Goal: Information Seeking & Learning: Learn about a topic

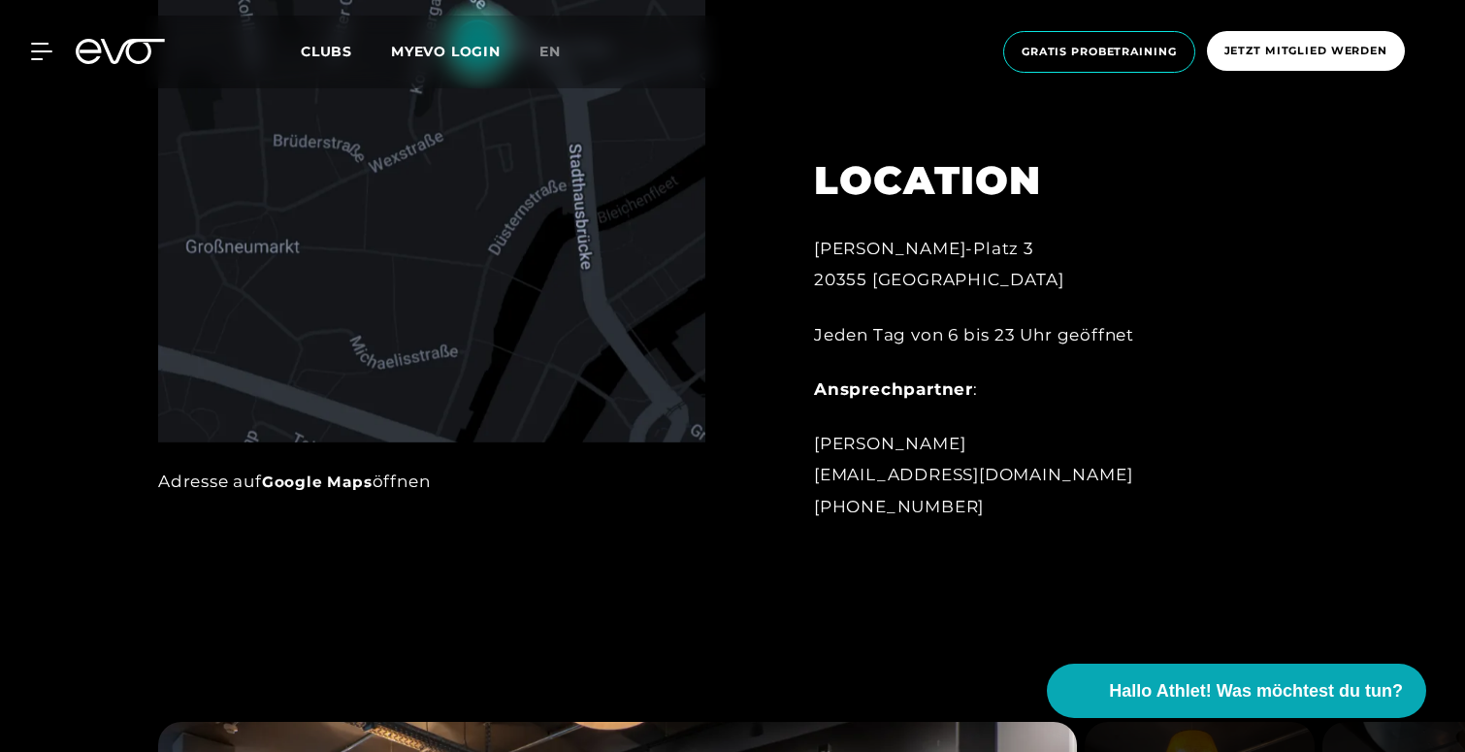
scroll to position [1162, 0]
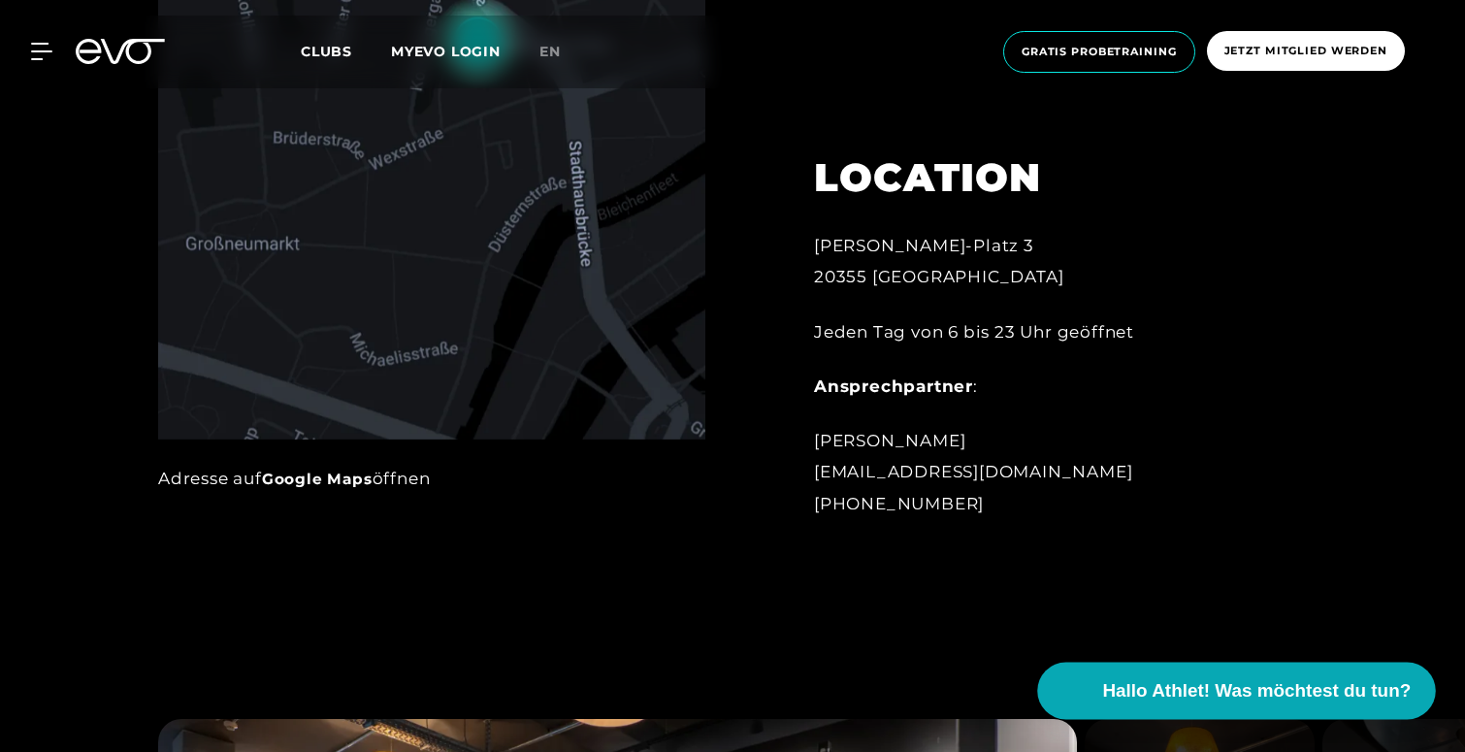
click at [1200, 700] on span "Hallo Athlet! Was möchtest du tun?" at bounding box center [1257, 690] width 309 height 27
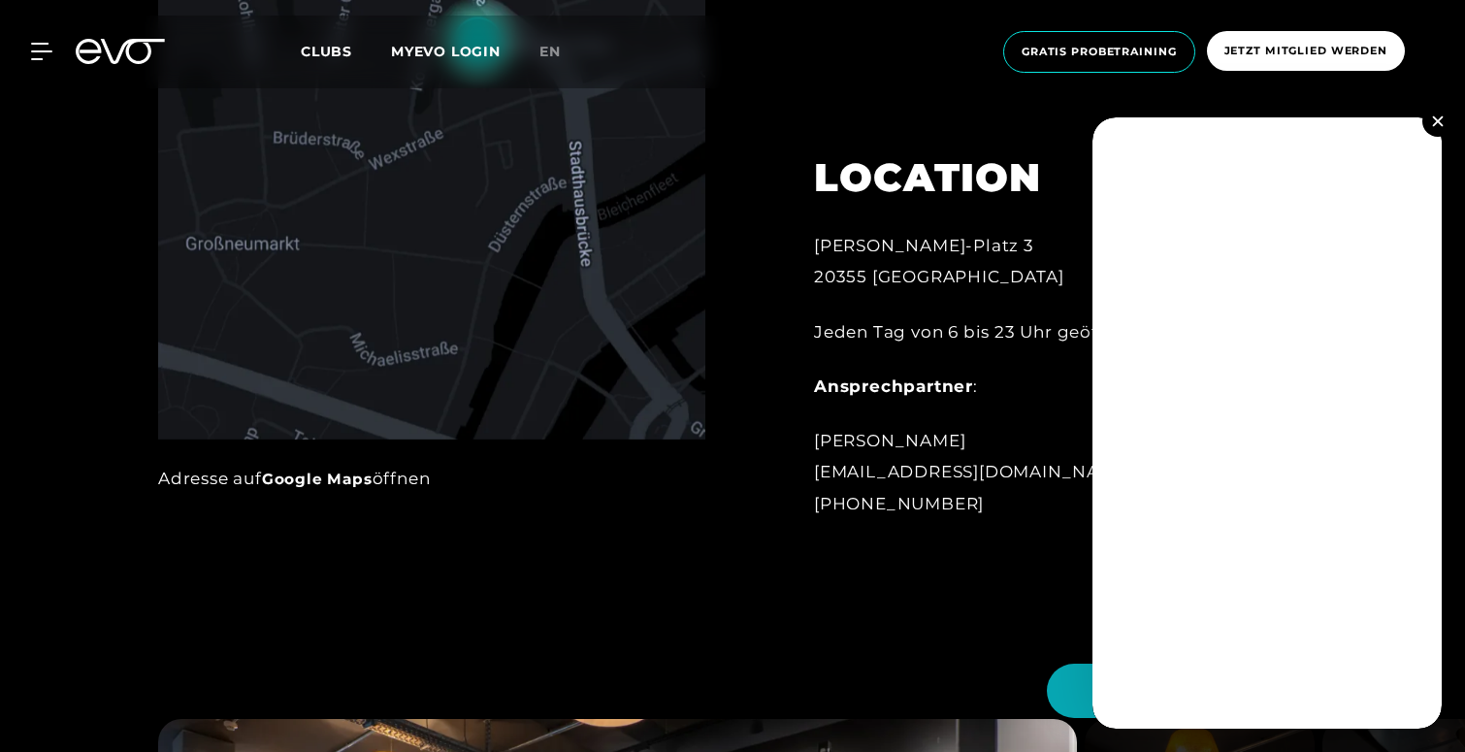
click at [1444, 119] on button at bounding box center [1437, 121] width 31 height 31
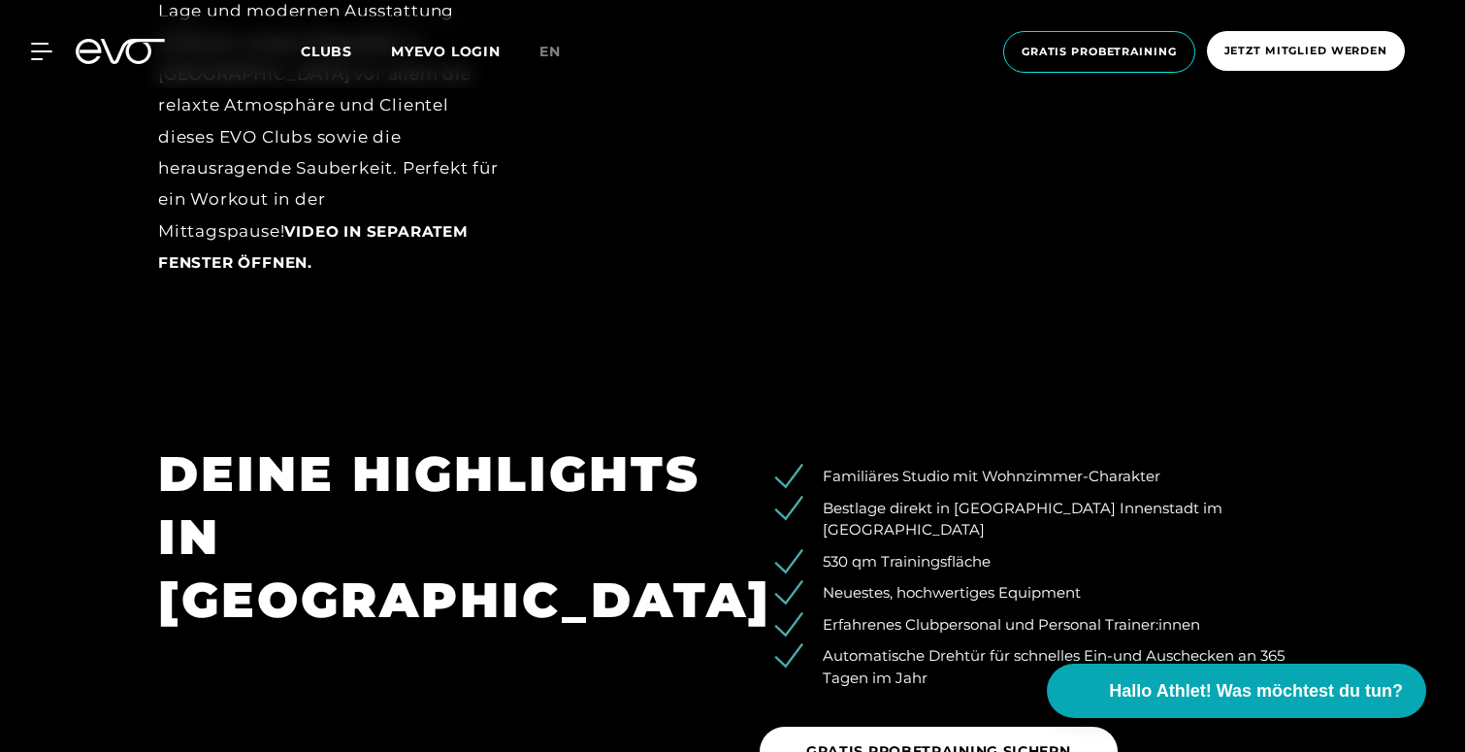
scroll to position [2834, 0]
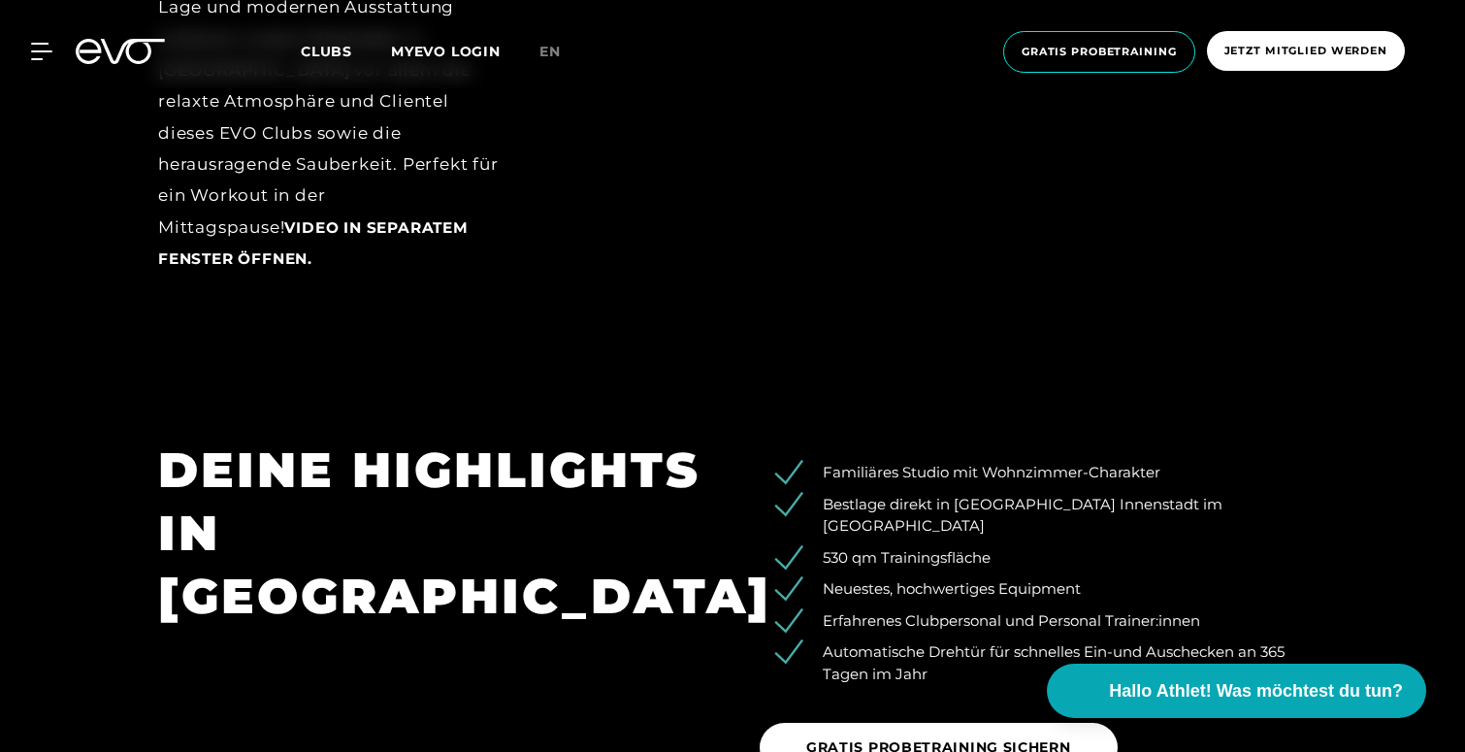
click at [67, 60] on div at bounding box center [120, 51] width 113 height 25
click at [45, 60] on div "MyEVO Login Über EVO Mitgliedschaften Probetraining TAGESPASS EVO Studios [GEOG…" at bounding box center [732, 52] width 1457 height 73
click at [37, 49] on icon at bounding box center [45, 51] width 28 height 17
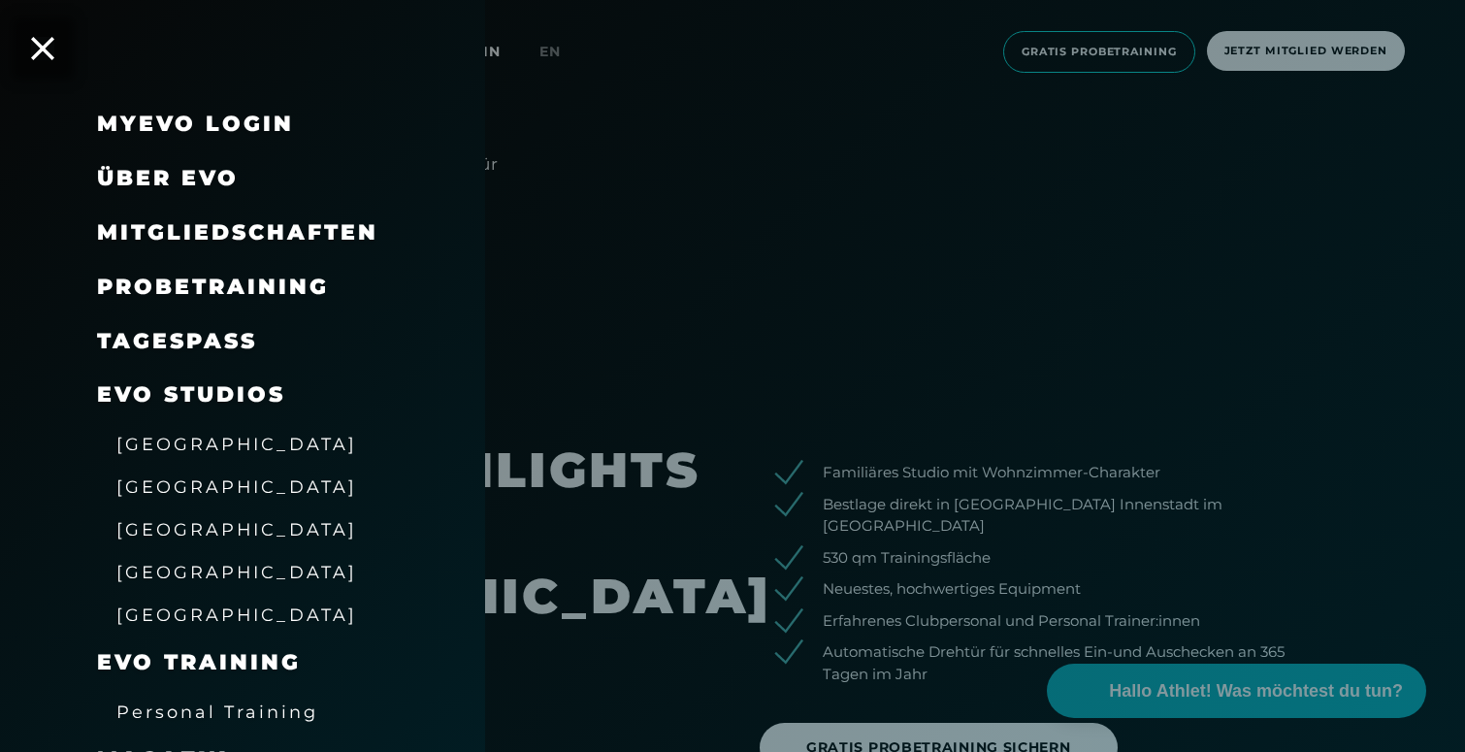
click at [240, 702] on span "Personal Training" at bounding box center [217, 712] width 202 height 20
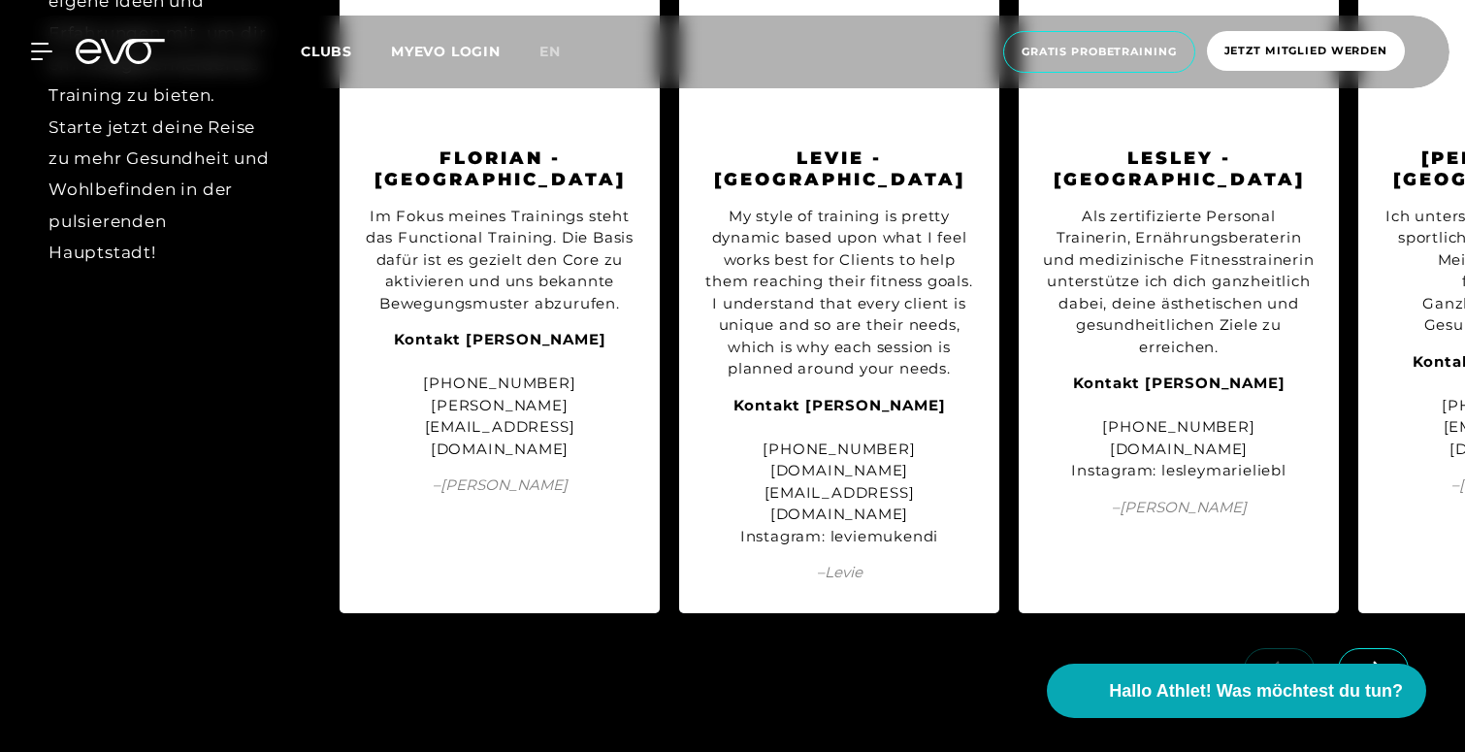
scroll to position [2325, 0]
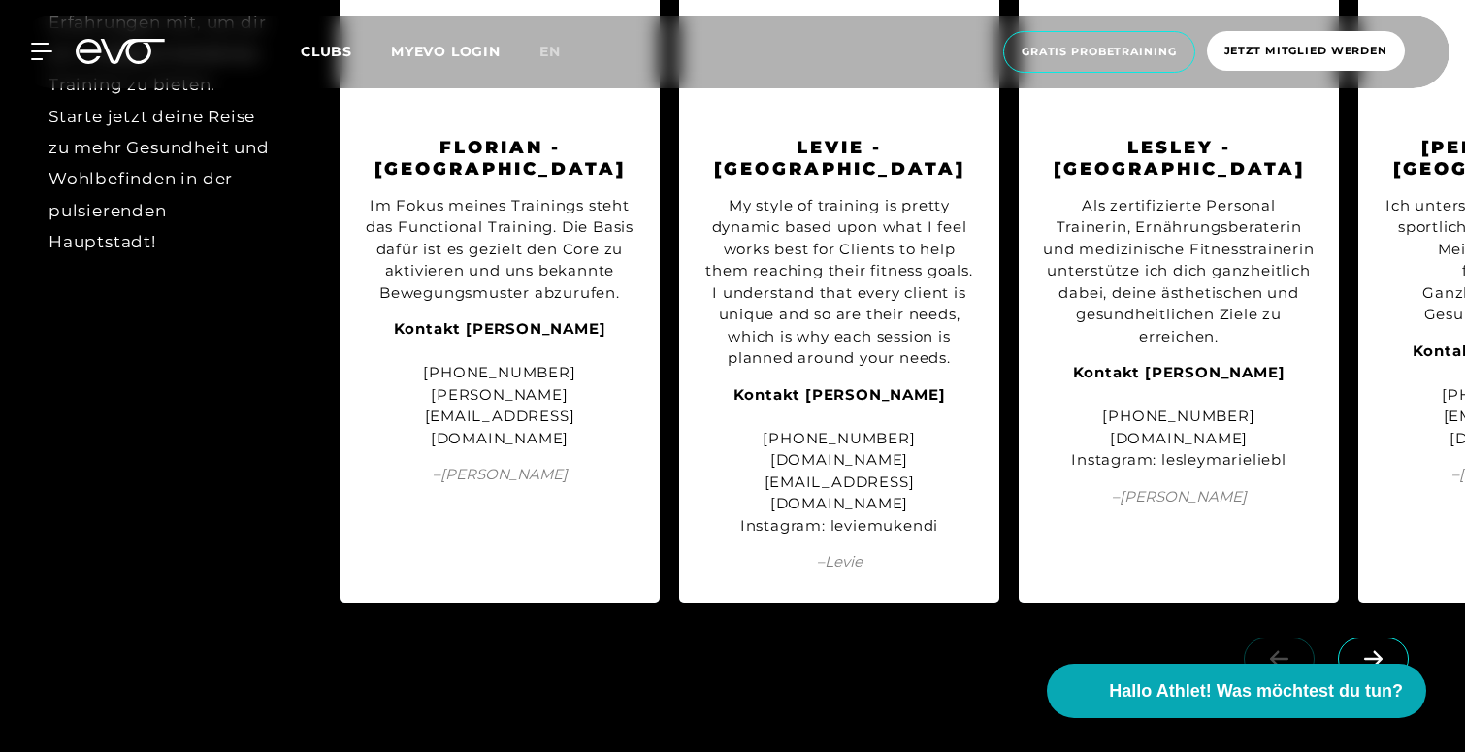
click at [1382, 650] on icon at bounding box center [1373, 658] width 34 height 17
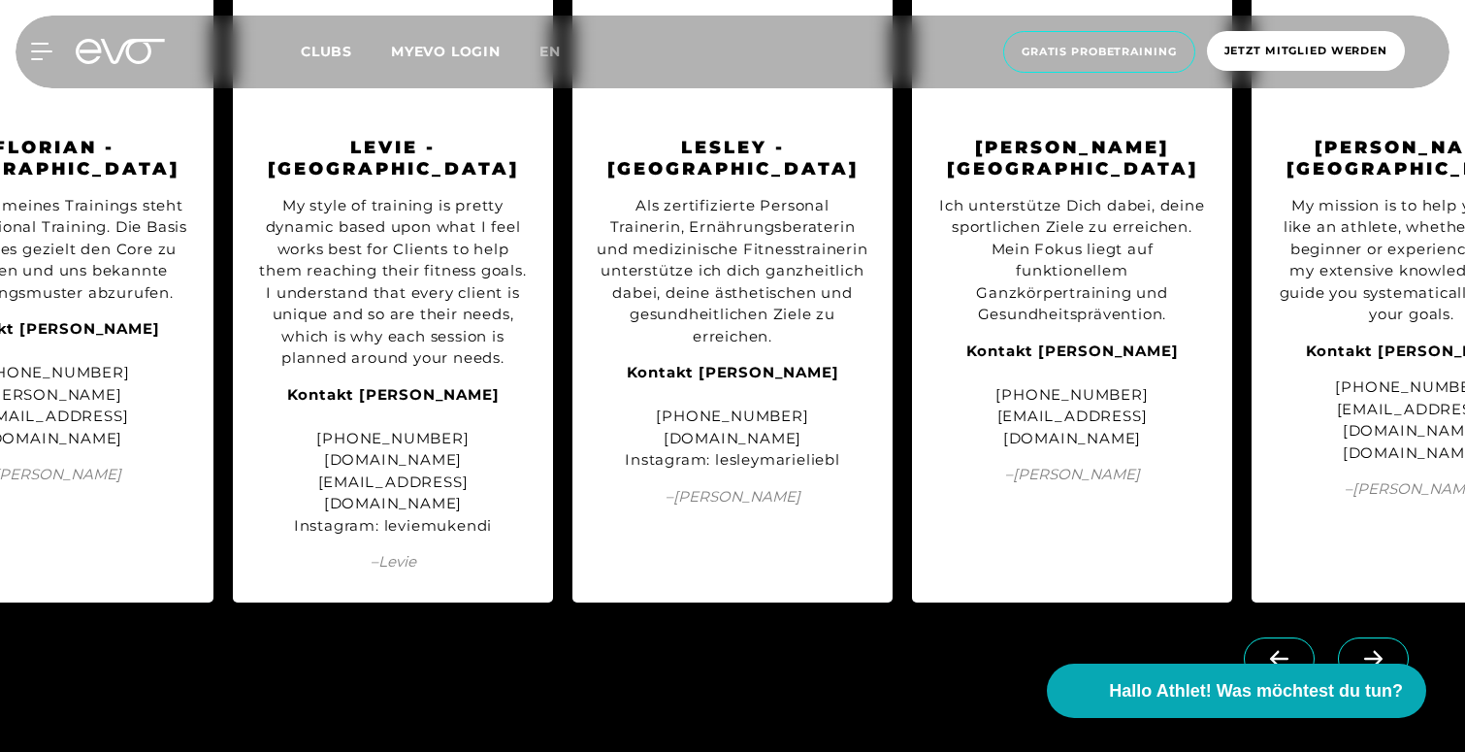
click at [1382, 650] on icon at bounding box center [1373, 658] width 34 height 17
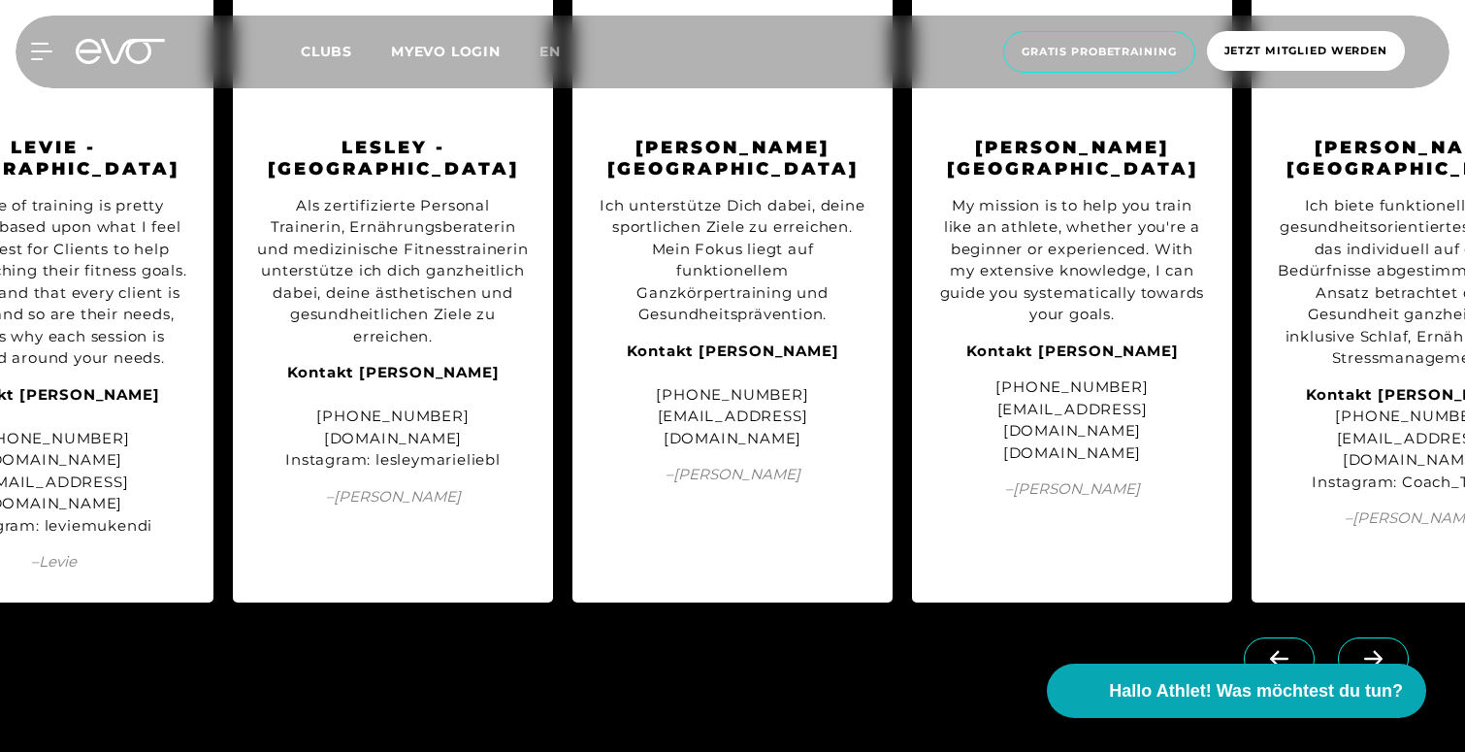
click at [1382, 650] on icon at bounding box center [1373, 658] width 34 height 17
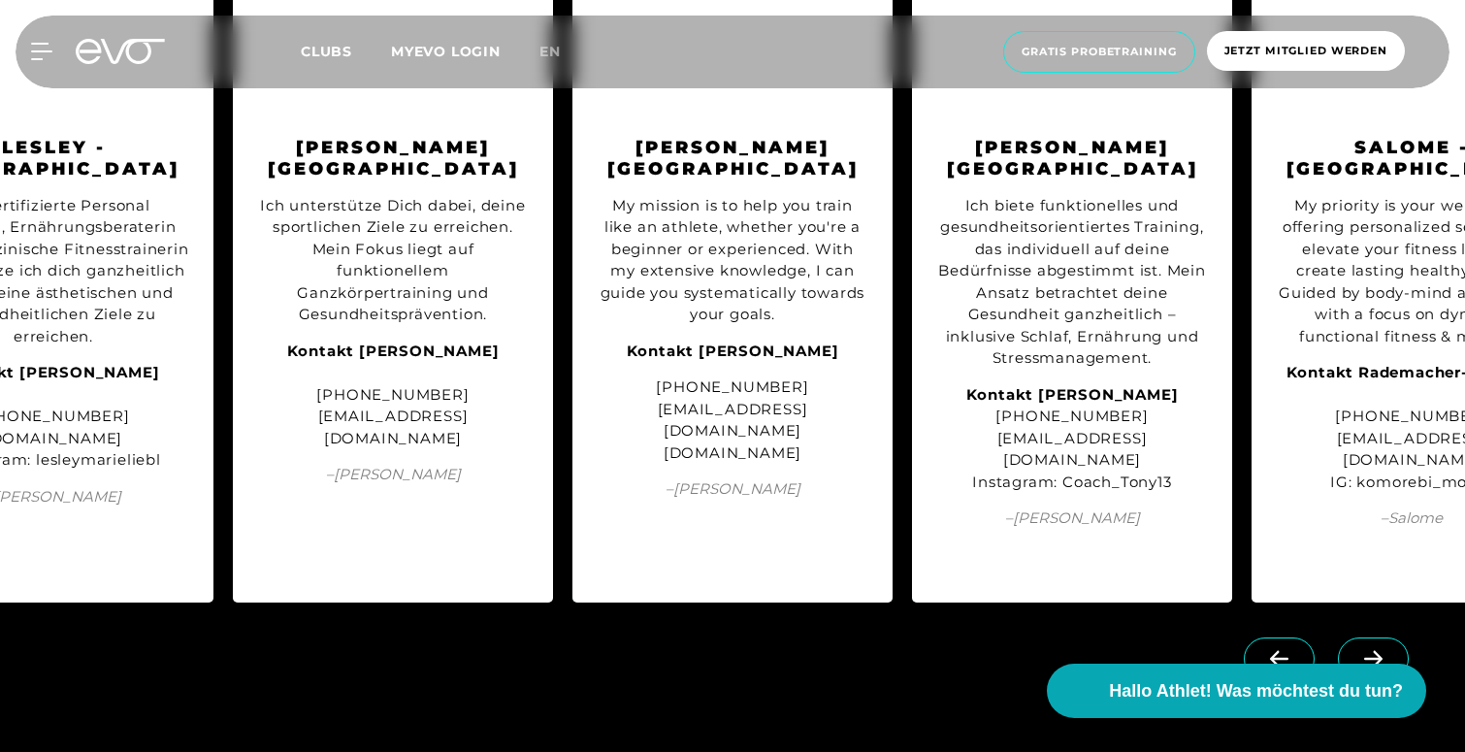
click at [1382, 650] on icon at bounding box center [1373, 658] width 34 height 17
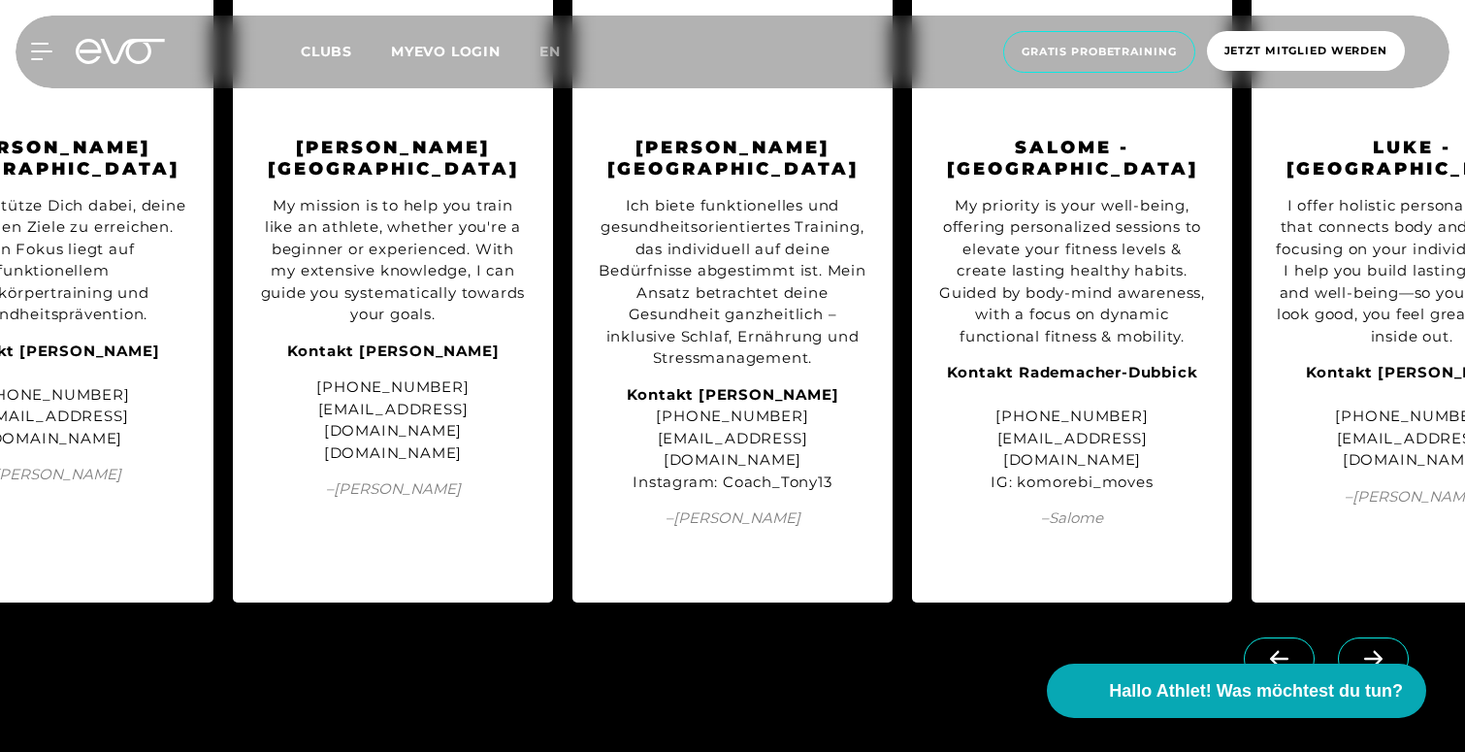
click at [1382, 650] on icon at bounding box center [1373, 658] width 34 height 17
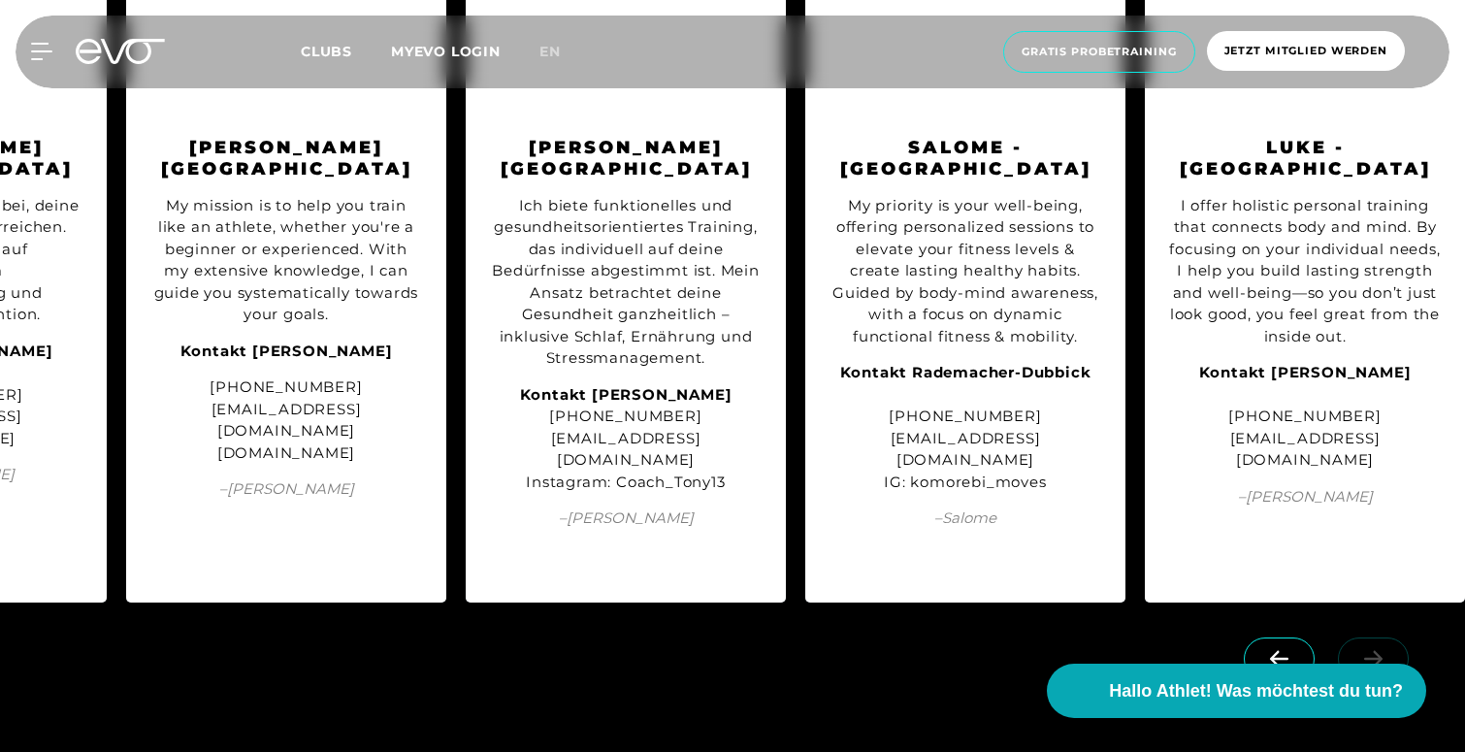
click at [1382, 638] on link at bounding box center [1377, 647] width 79 height 18
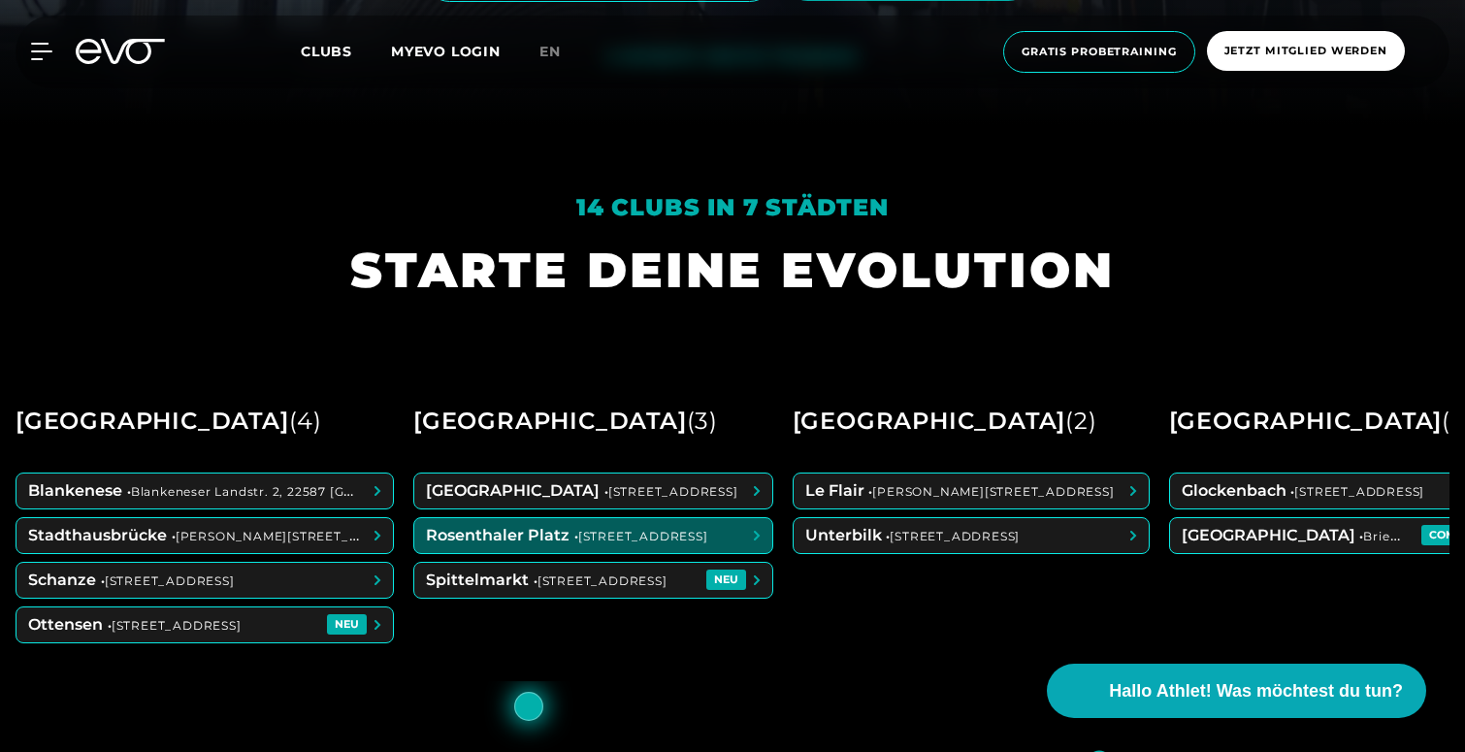
scroll to position [660, 0]
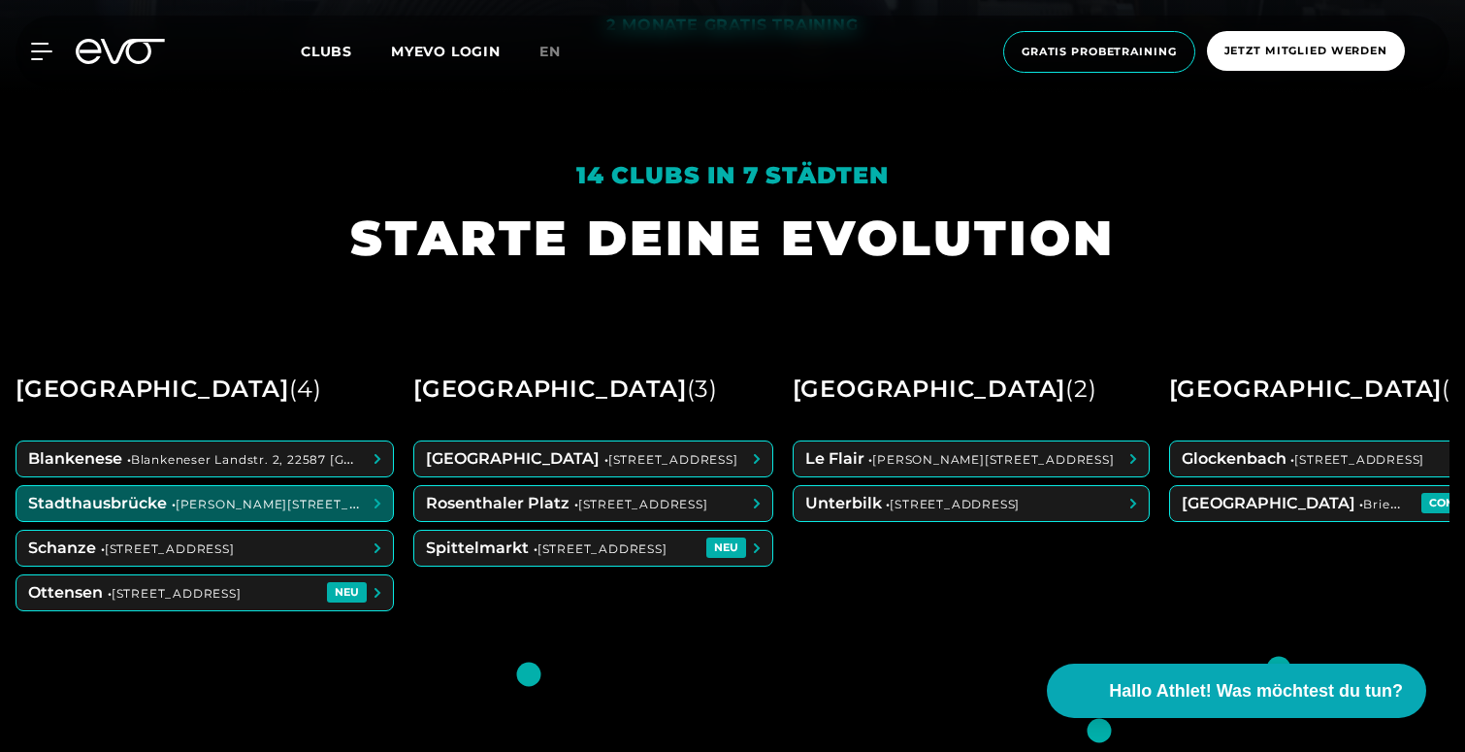
click at [138, 514] on span at bounding box center [204, 503] width 376 height 35
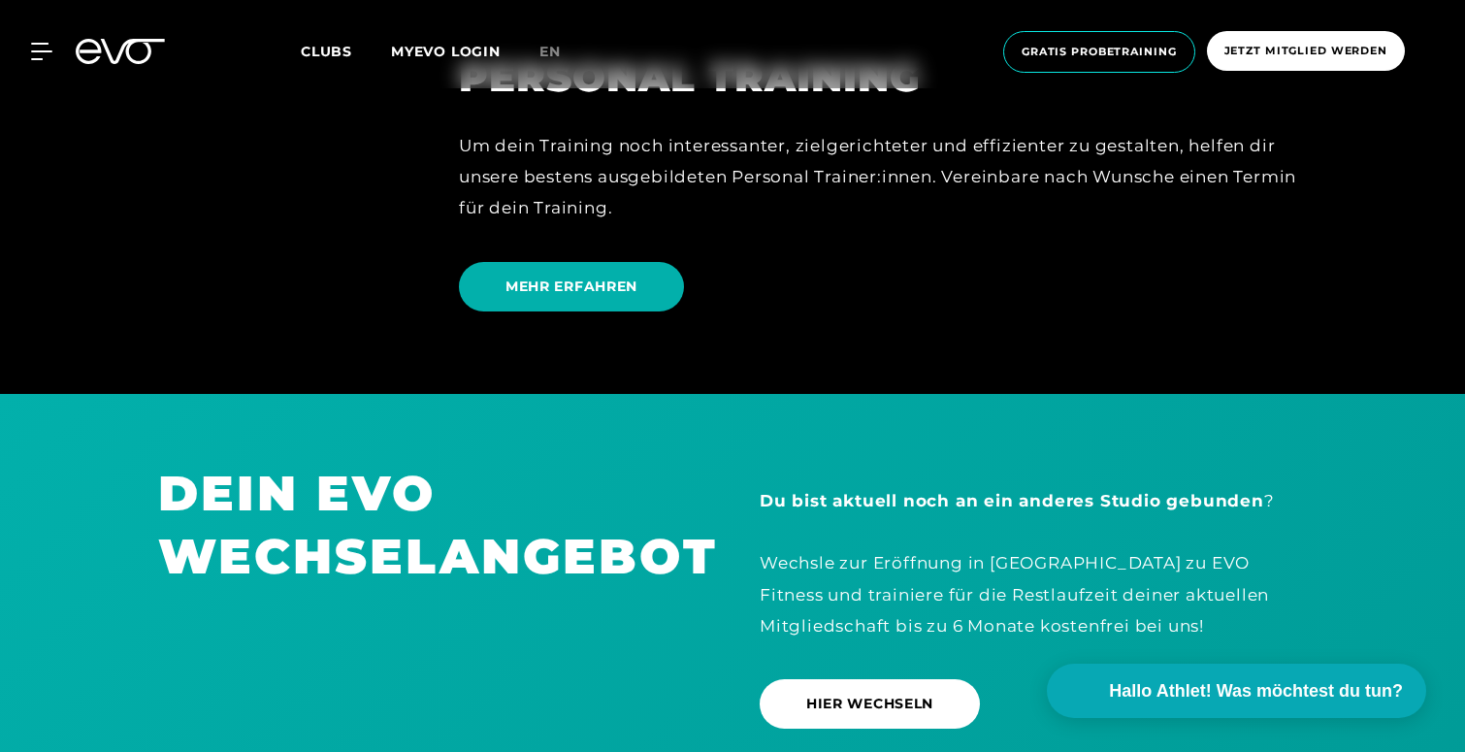
scroll to position [5208, 0]
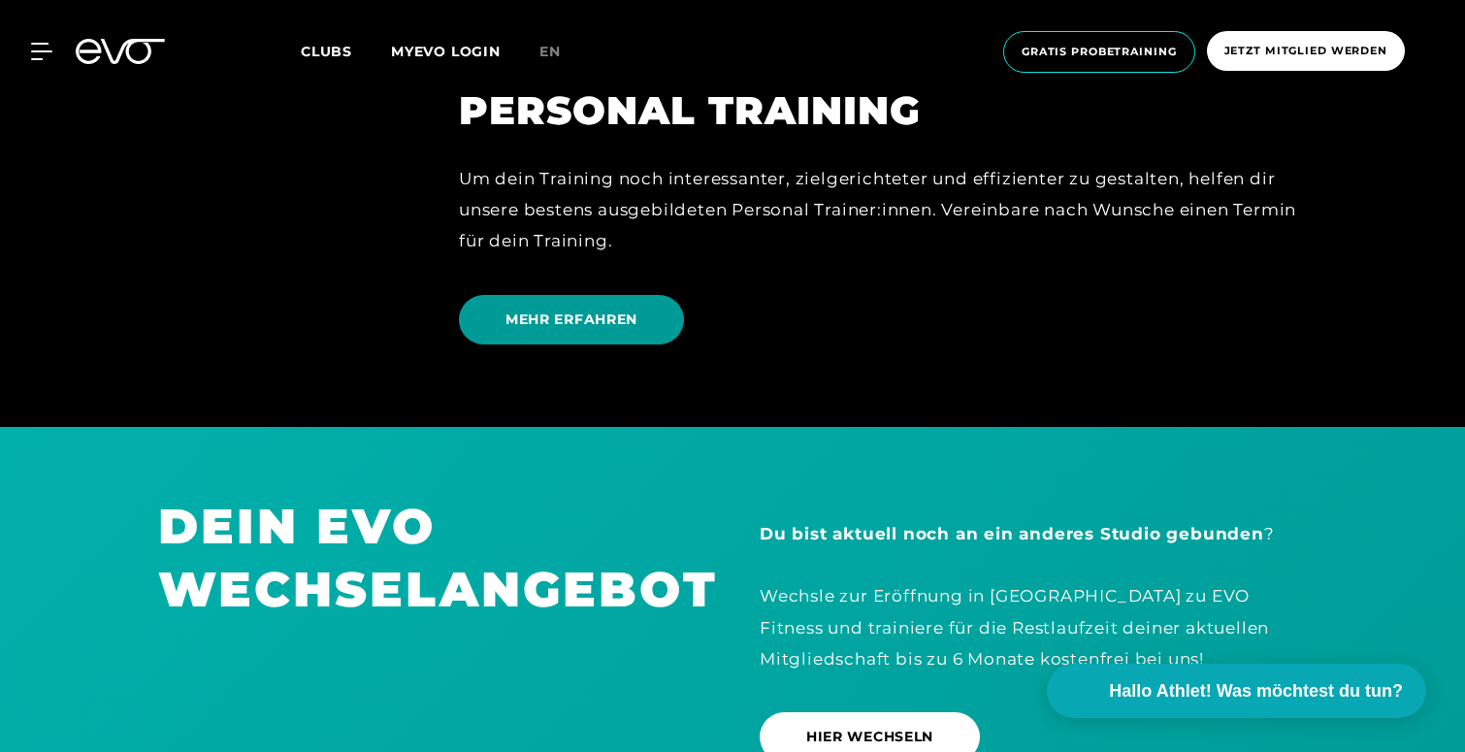
click at [544, 295] on span "MEHR ERFAHREN" at bounding box center [571, 319] width 225 height 49
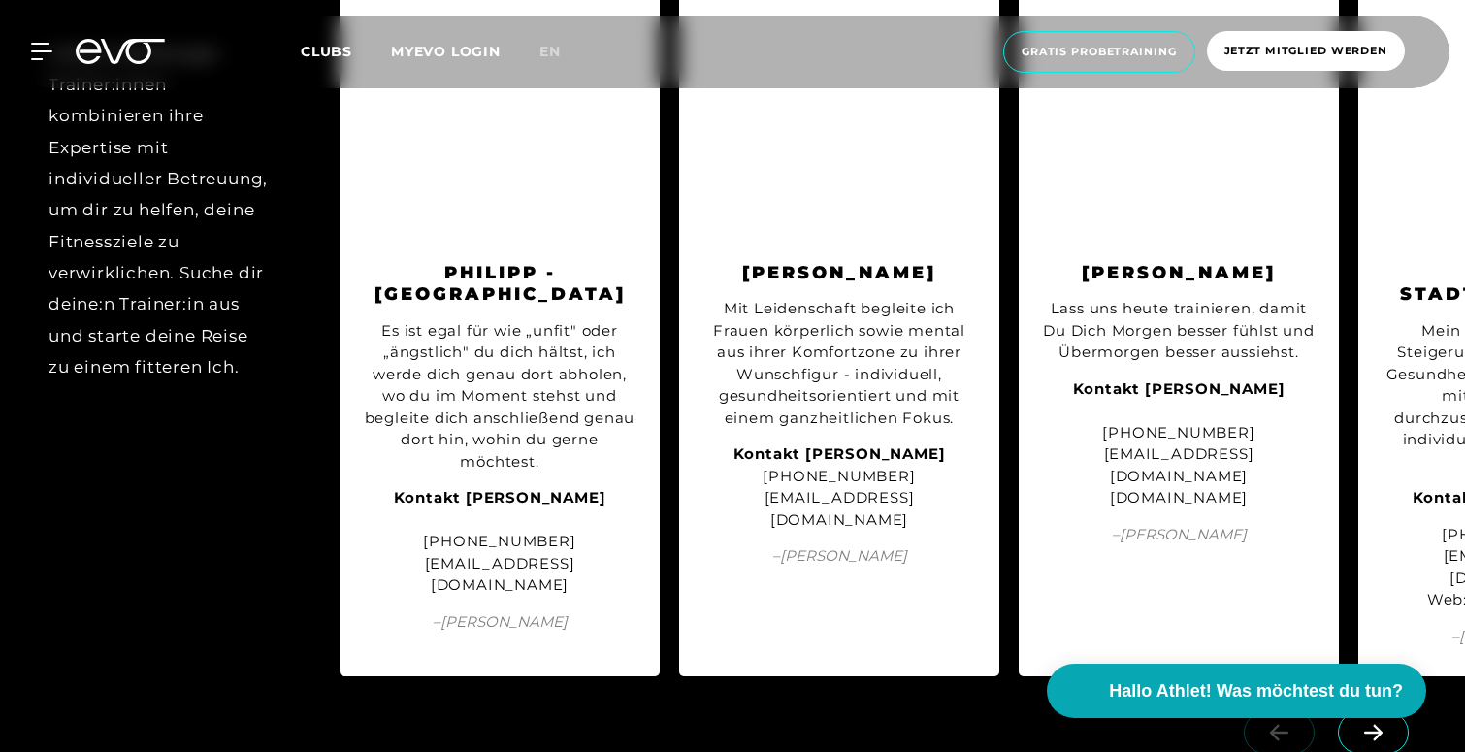
scroll to position [3961, 0]
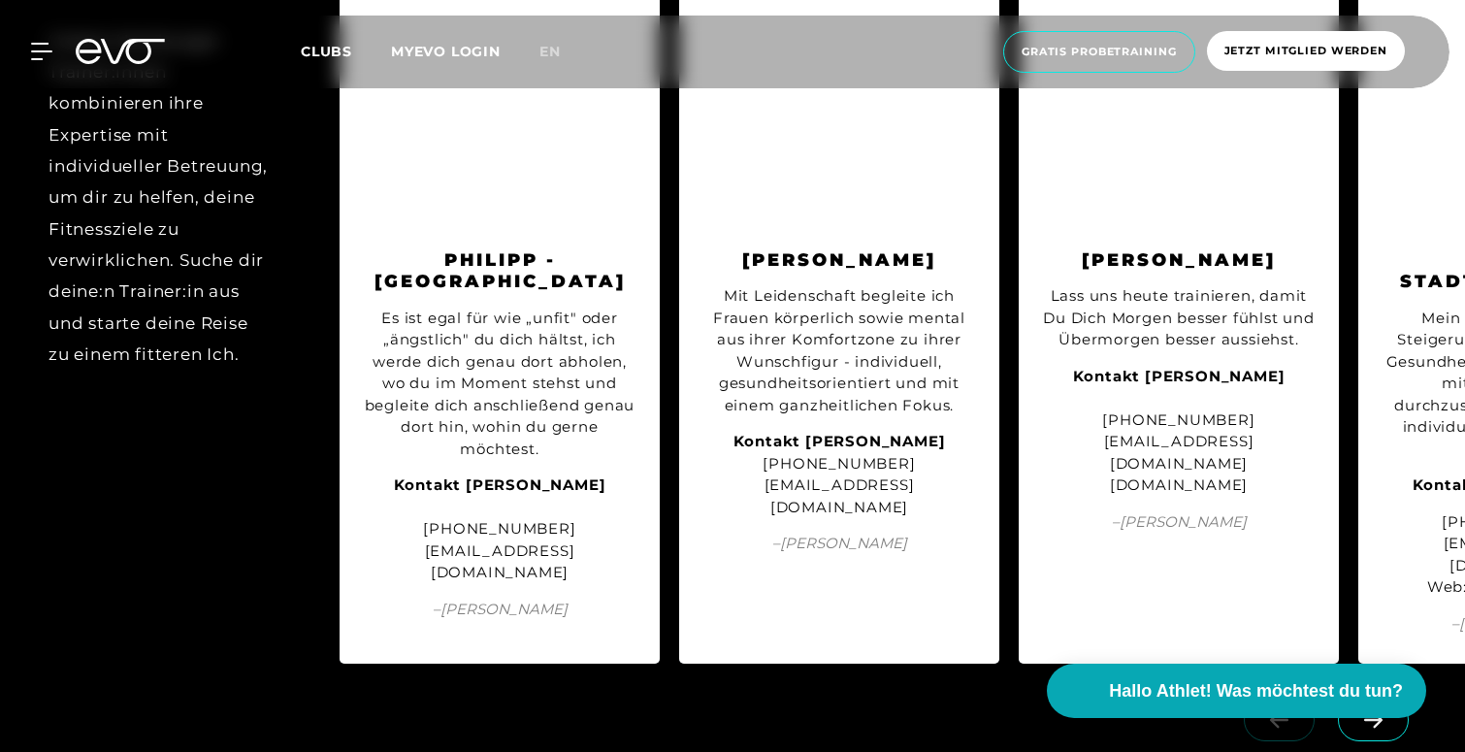
click at [1395, 699] on span at bounding box center [1373, 720] width 71 height 43
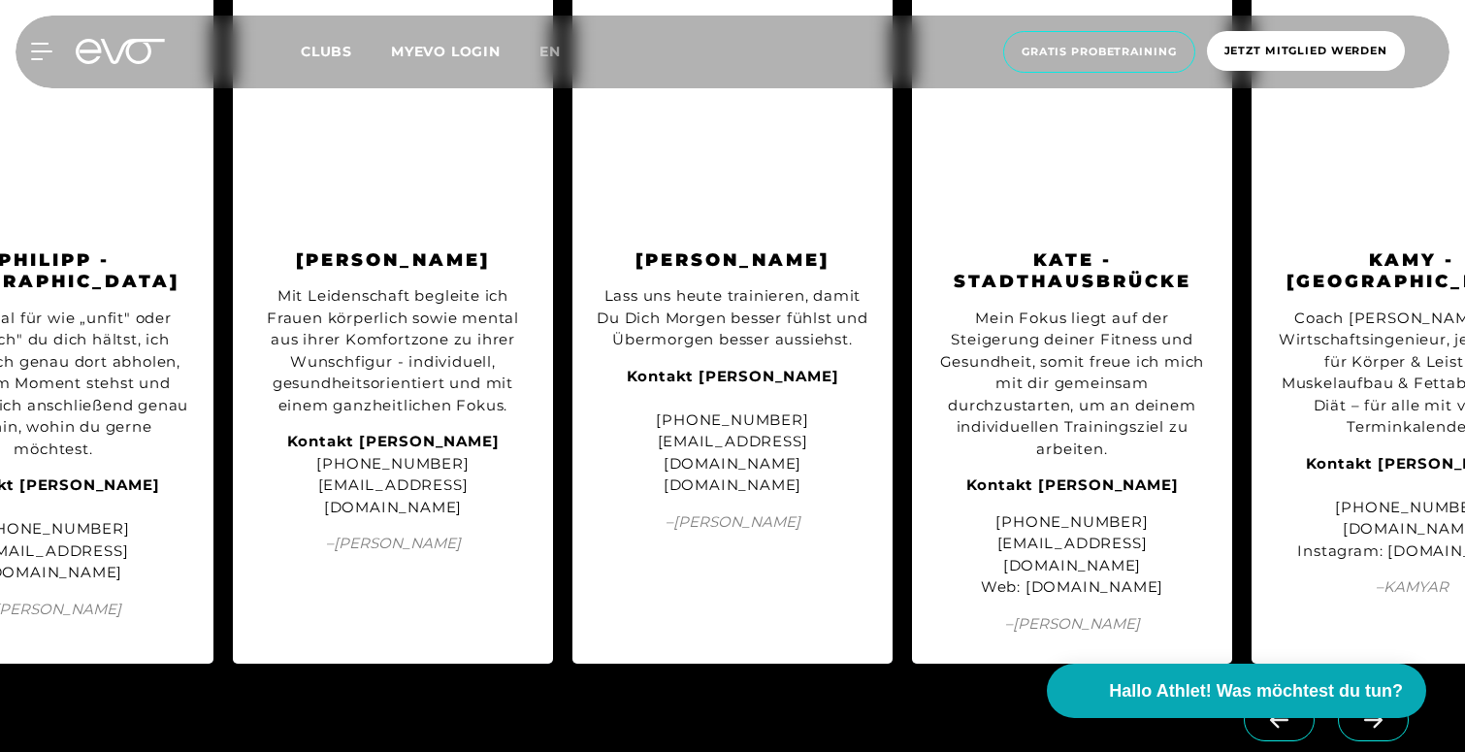
click at [1386, 711] on icon at bounding box center [1373, 719] width 34 height 17
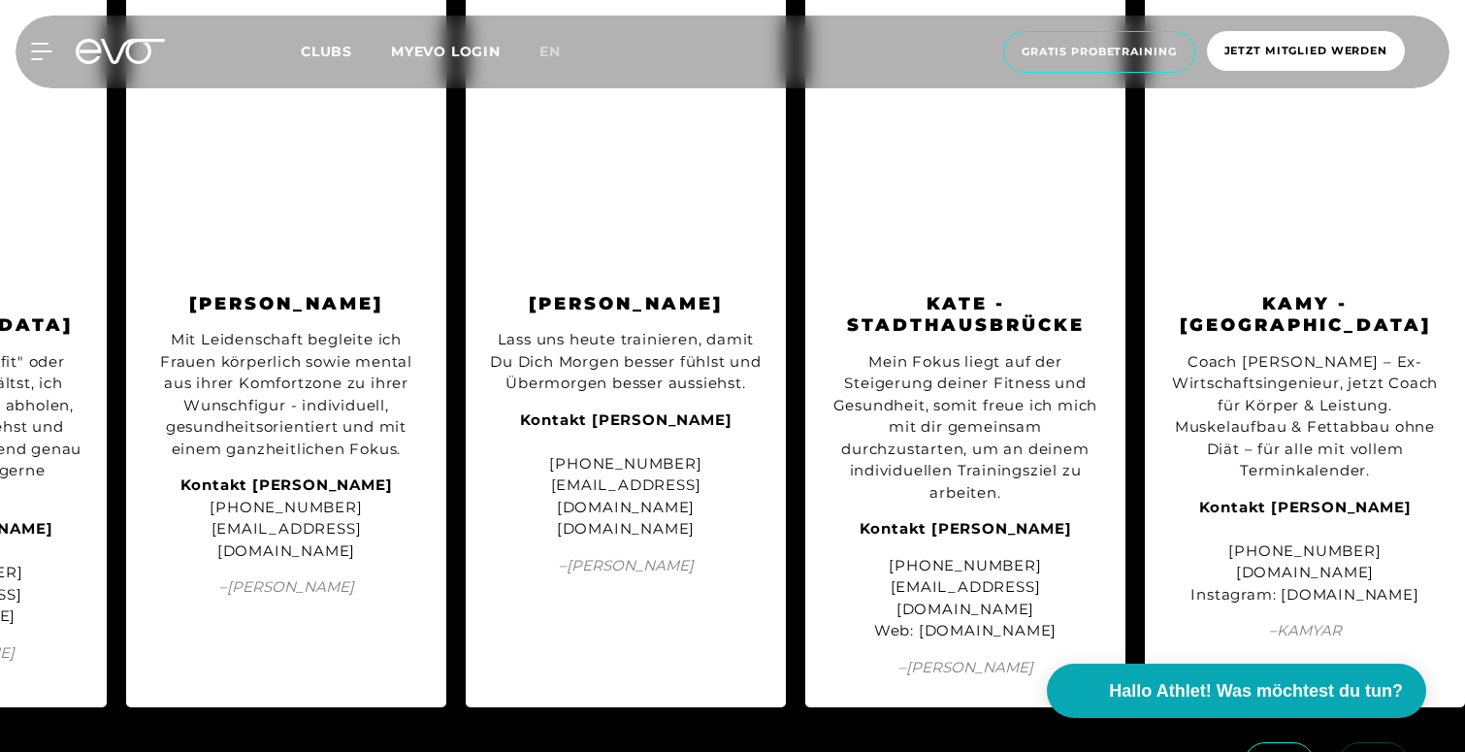
scroll to position [3910, 0]
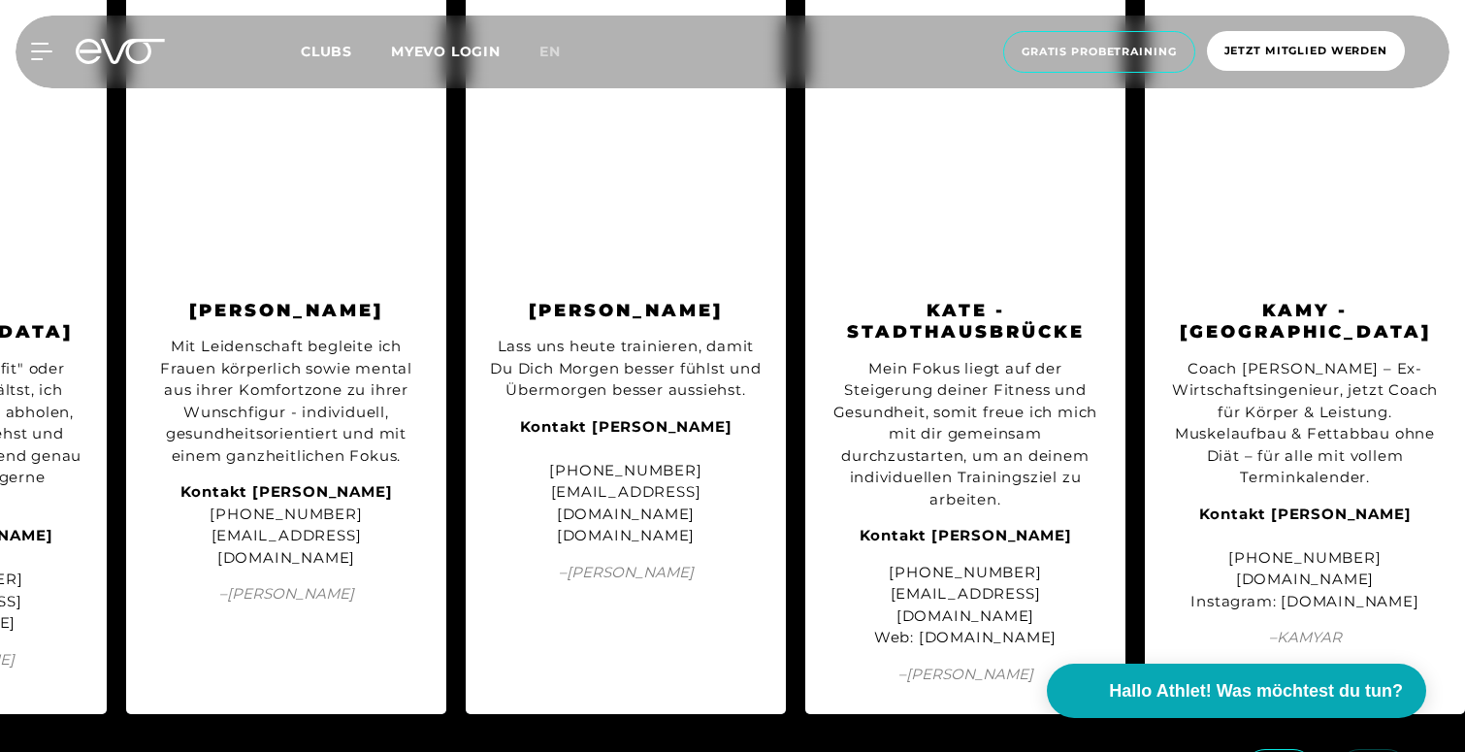
drag, startPoint x: 887, startPoint y: 541, endPoint x: 1089, endPoint y: 540, distance: 201.8
click at [1089, 562] on div "[PHONE_NUMBER] [EMAIL_ADDRESS][DOMAIN_NAME] Web: [DOMAIN_NAME]" at bounding box center [966, 605] width 272 height 87
copy div "[DOMAIN_NAME]"
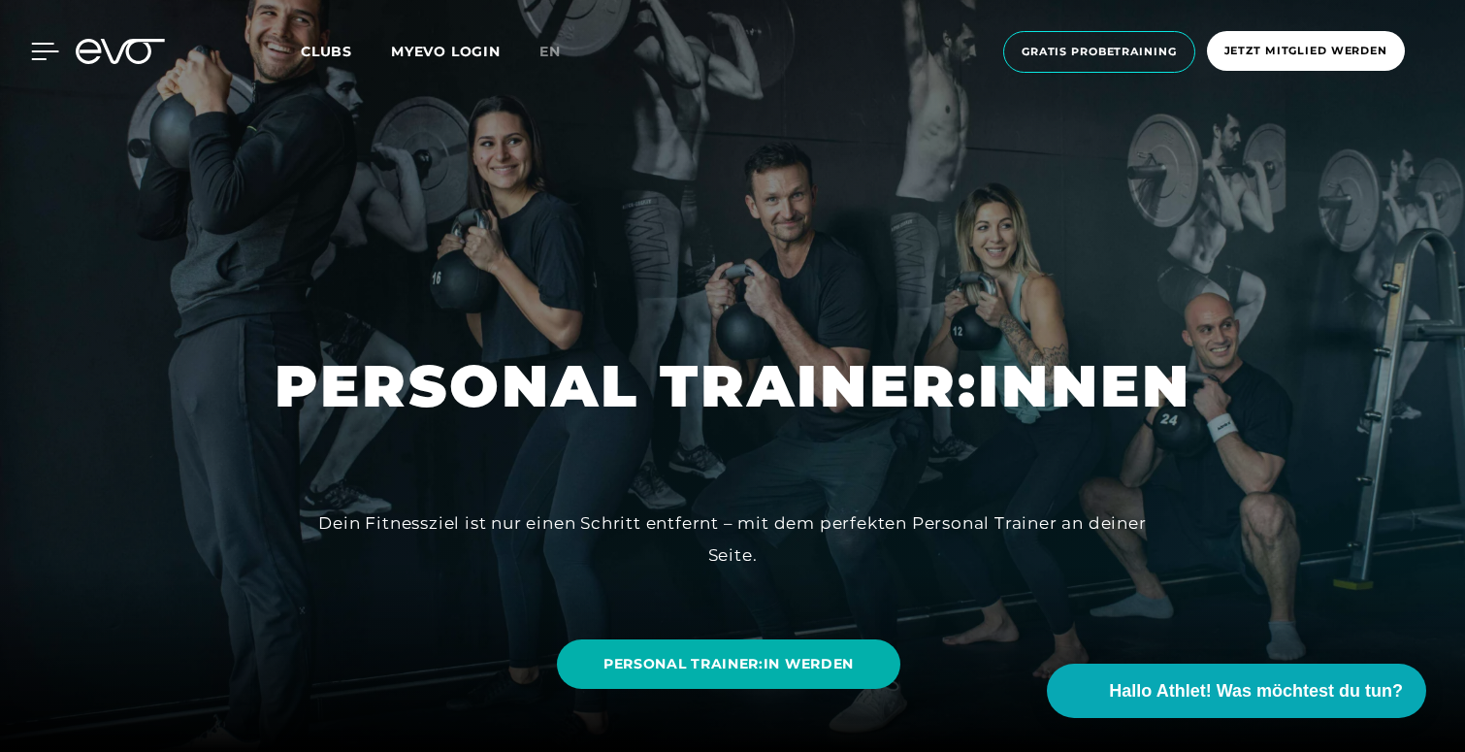
scroll to position [0, 0]
click at [38, 61] on div "MyEVO Login Über EVO Mitgliedschaften Probetraining TAGESPASS EVO Studios [GEOG…" at bounding box center [732, 52] width 1457 height 73
click at [37, 28] on div "MyEVO Login Über EVO Mitgliedschaften Probetraining TAGESPASS EVO Studios [GEOG…" at bounding box center [732, 52] width 1457 height 73
click at [35, 49] on icon at bounding box center [45, 51] width 28 height 17
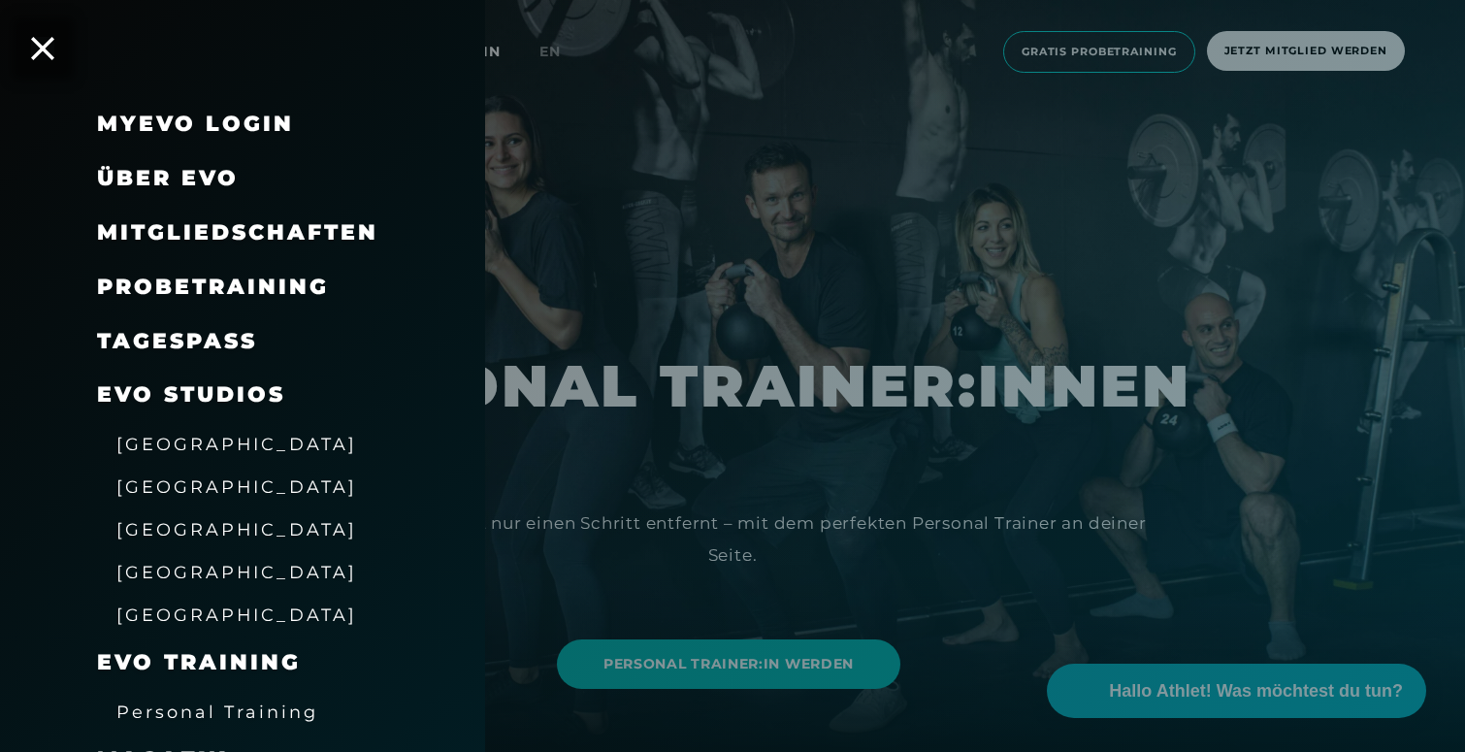
click at [160, 229] on span "Mitgliedschaften" at bounding box center [237, 232] width 281 height 26
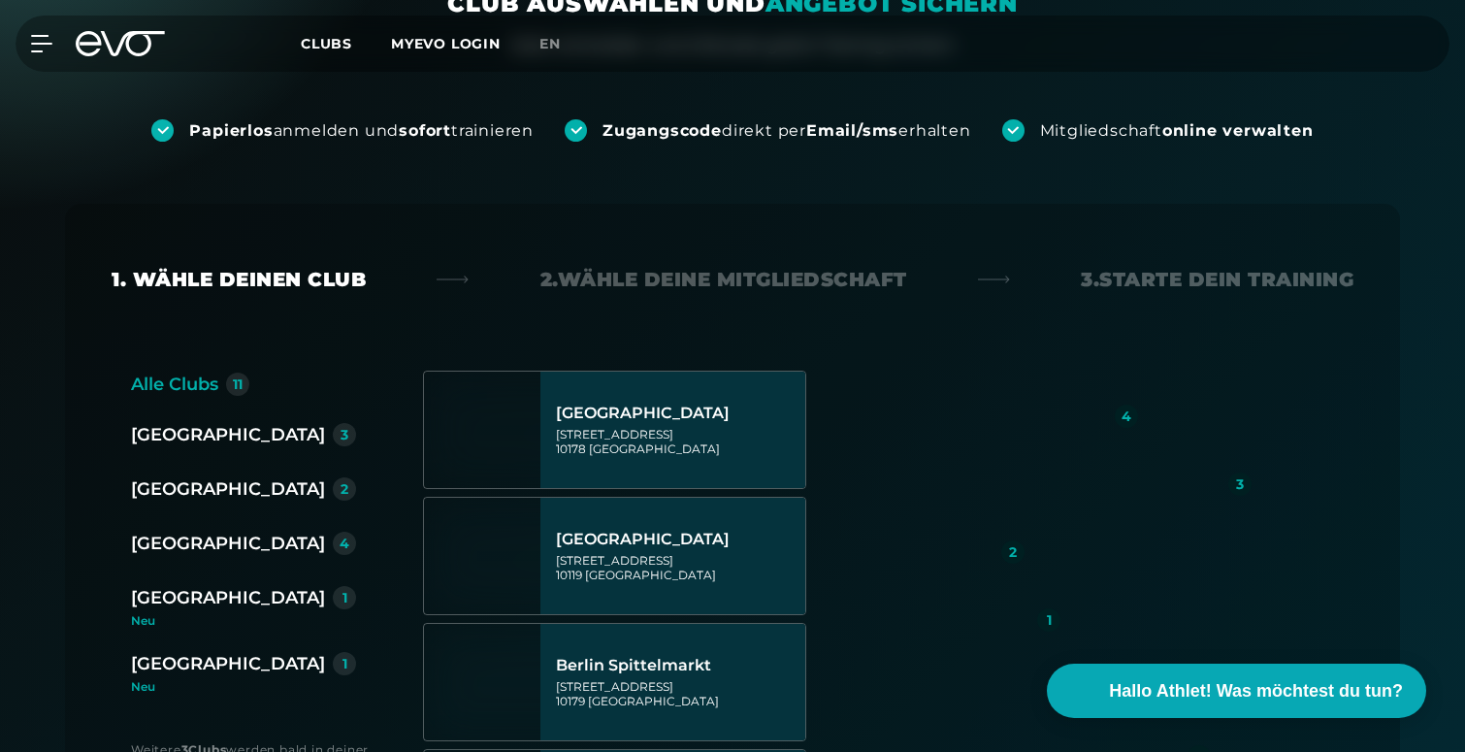
scroll to position [228, 0]
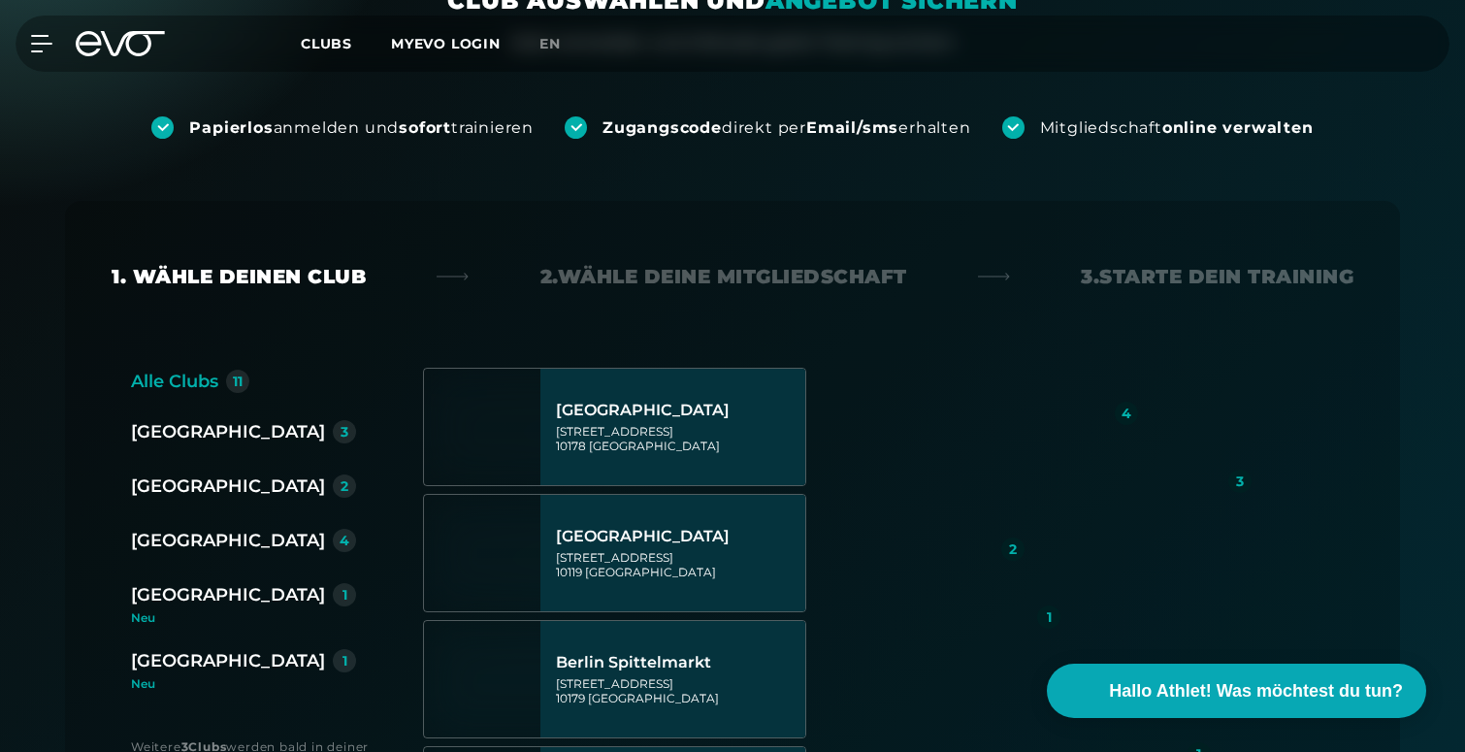
click at [168, 549] on div "[GEOGRAPHIC_DATA]" at bounding box center [228, 540] width 194 height 27
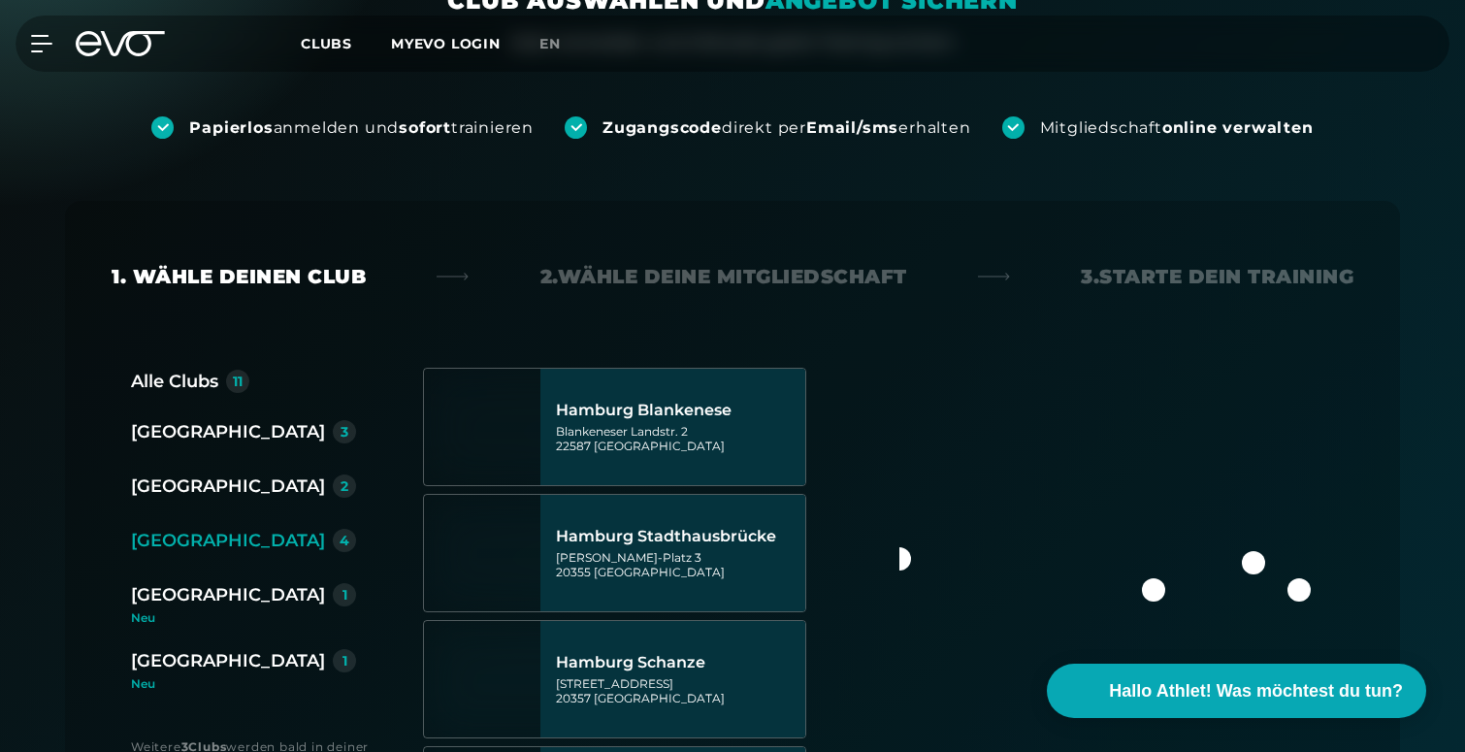
click at [181, 548] on div "[GEOGRAPHIC_DATA]" at bounding box center [228, 540] width 194 height 27
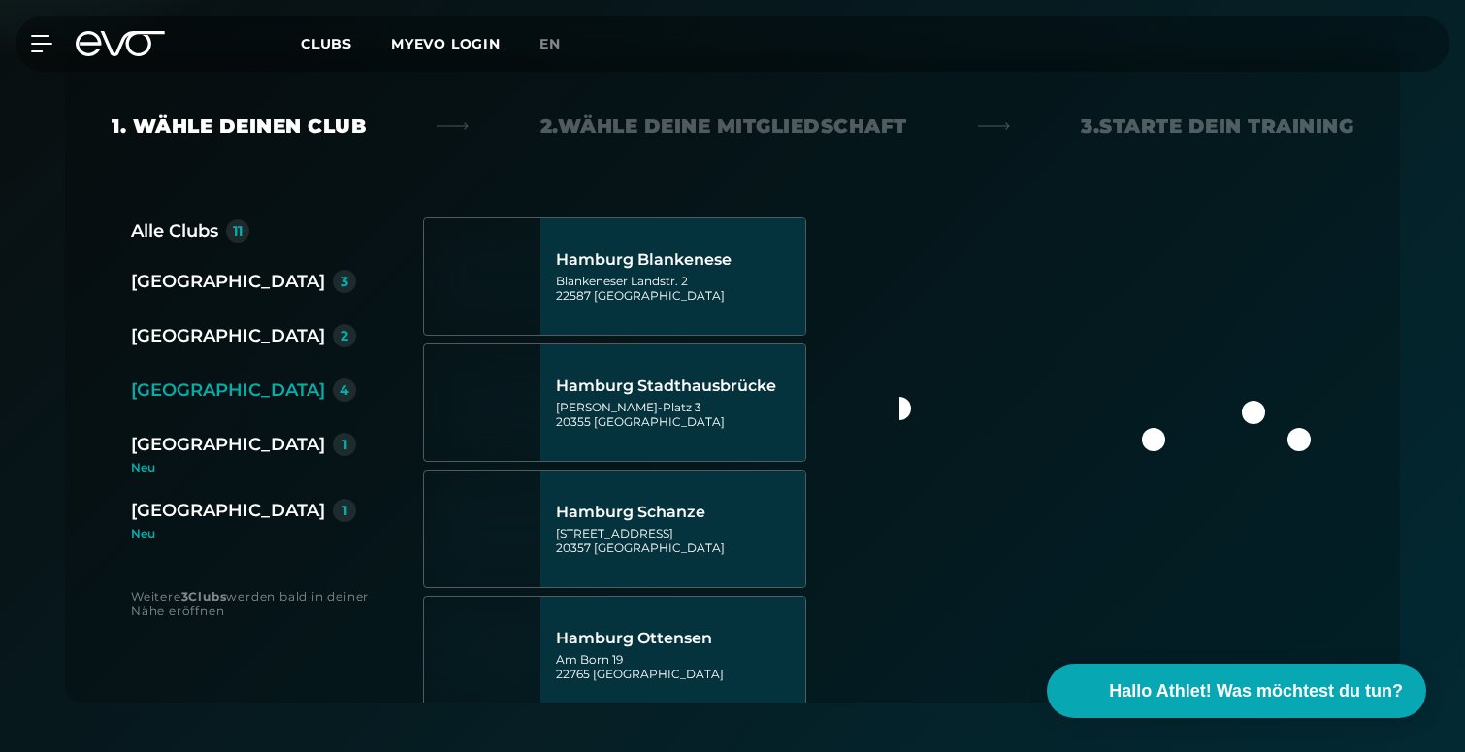
scroll to position [387, 0]
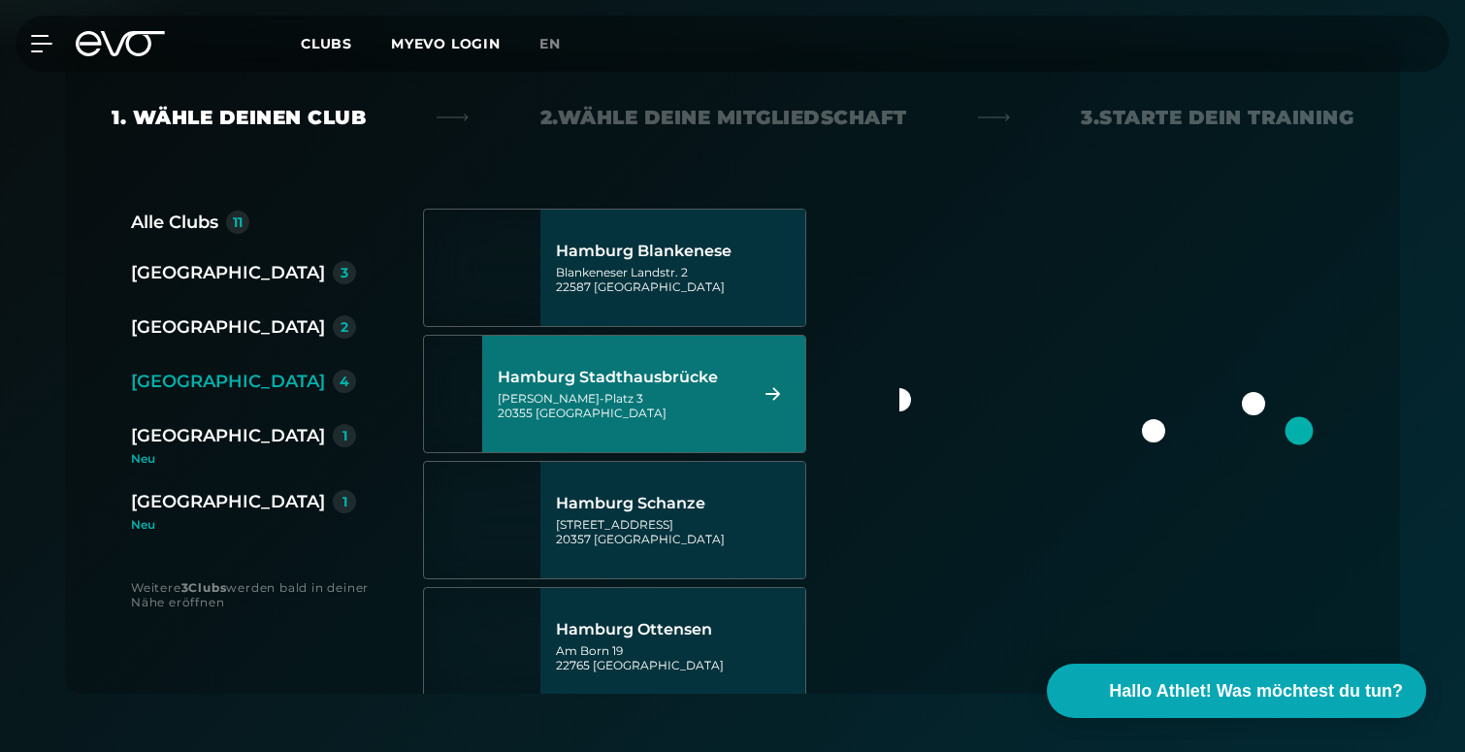
click at [558, 407] on div "[PERSON_NAME]-Platz 3 20355 [GEOGRAPHIC_DATA]" at bounding box center [620, 405] width 244 height 29
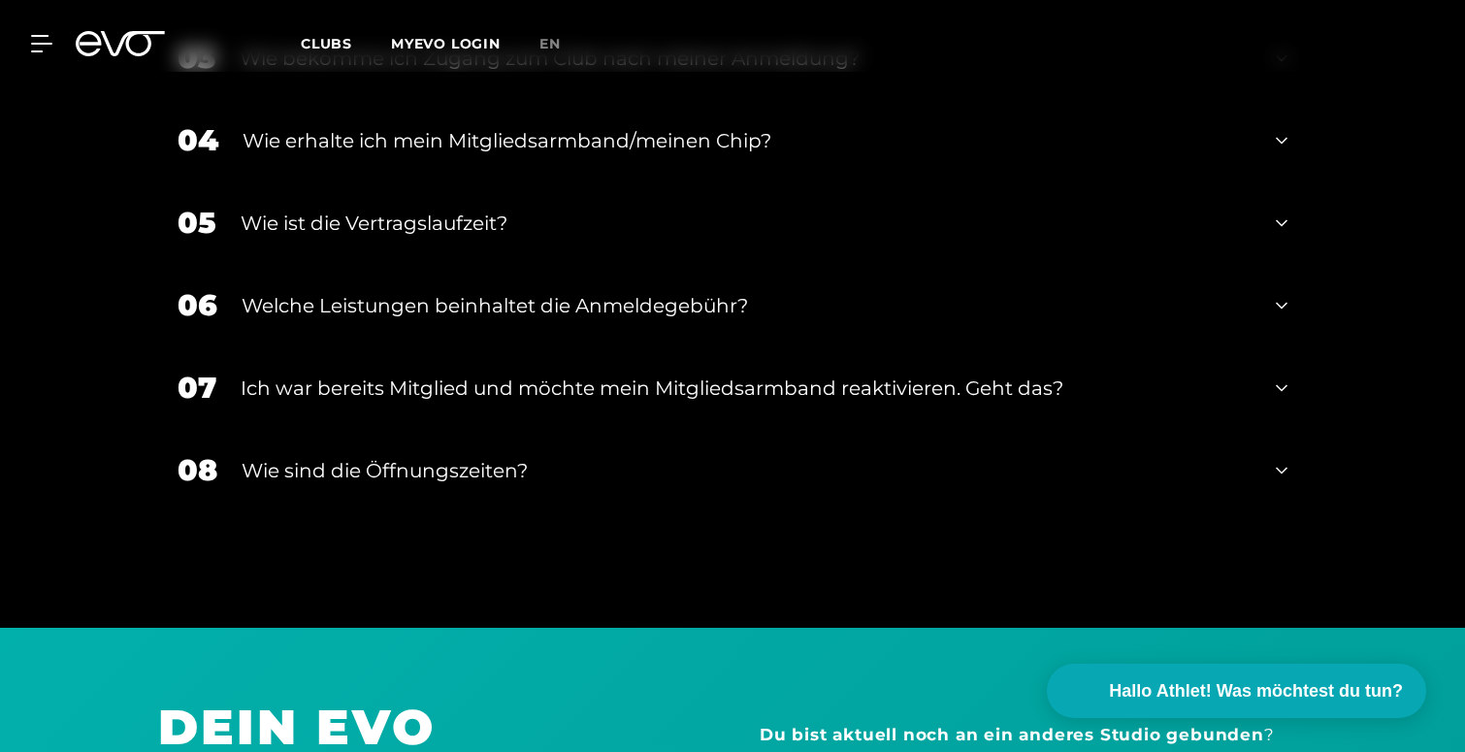
scroll to position [3547, 0]
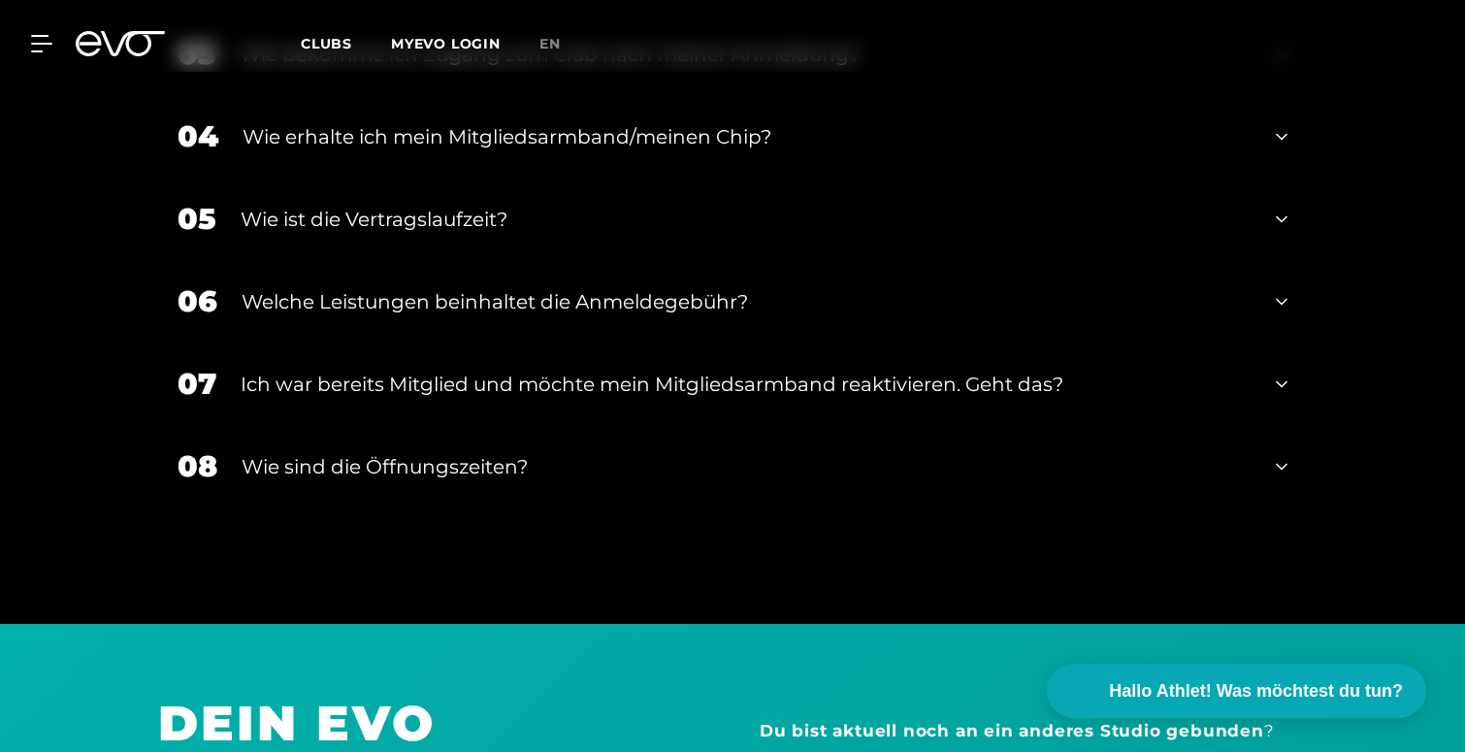
click at [262, 452] on div "Wie sind die Öffnungszeiten?" at bounding box center [747, 466] width 1010 height 29
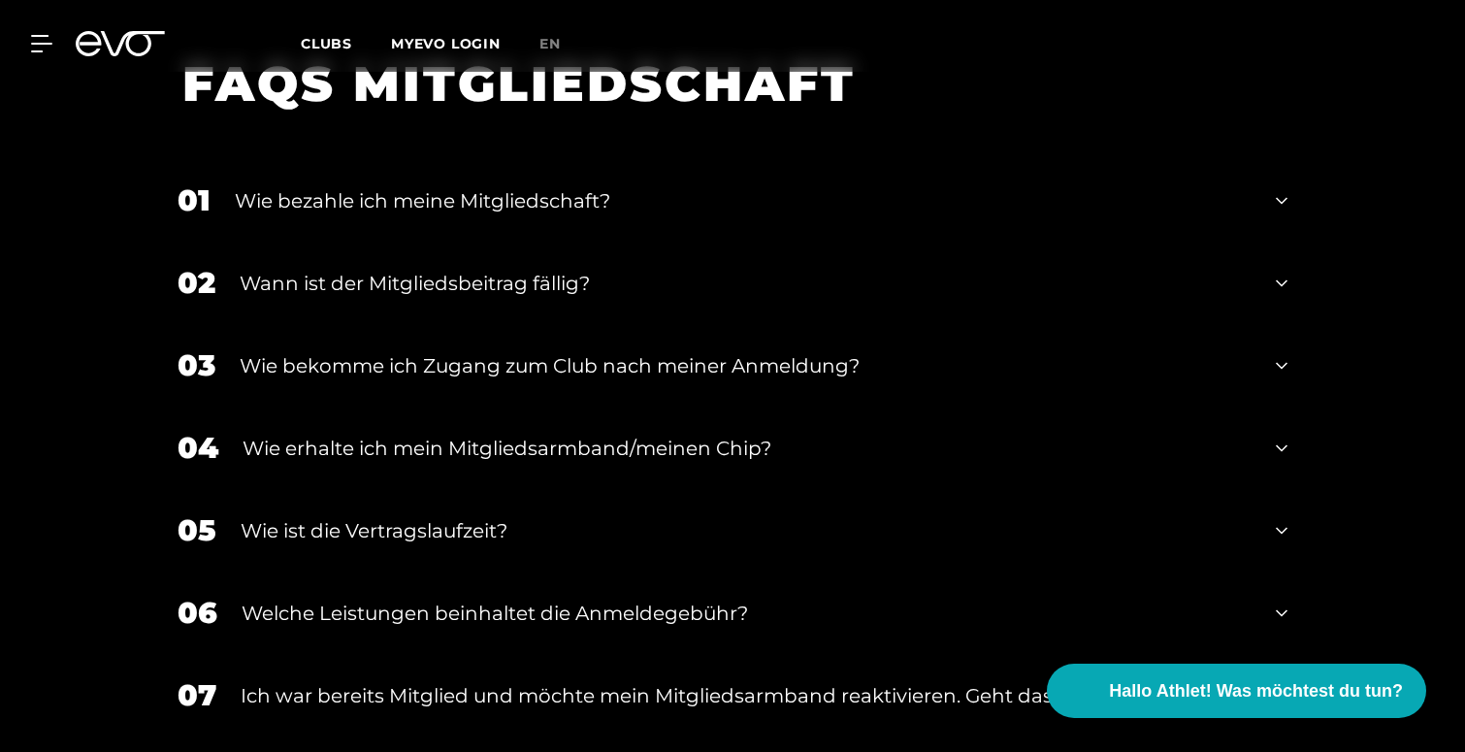
scroll to position [3226, 0]
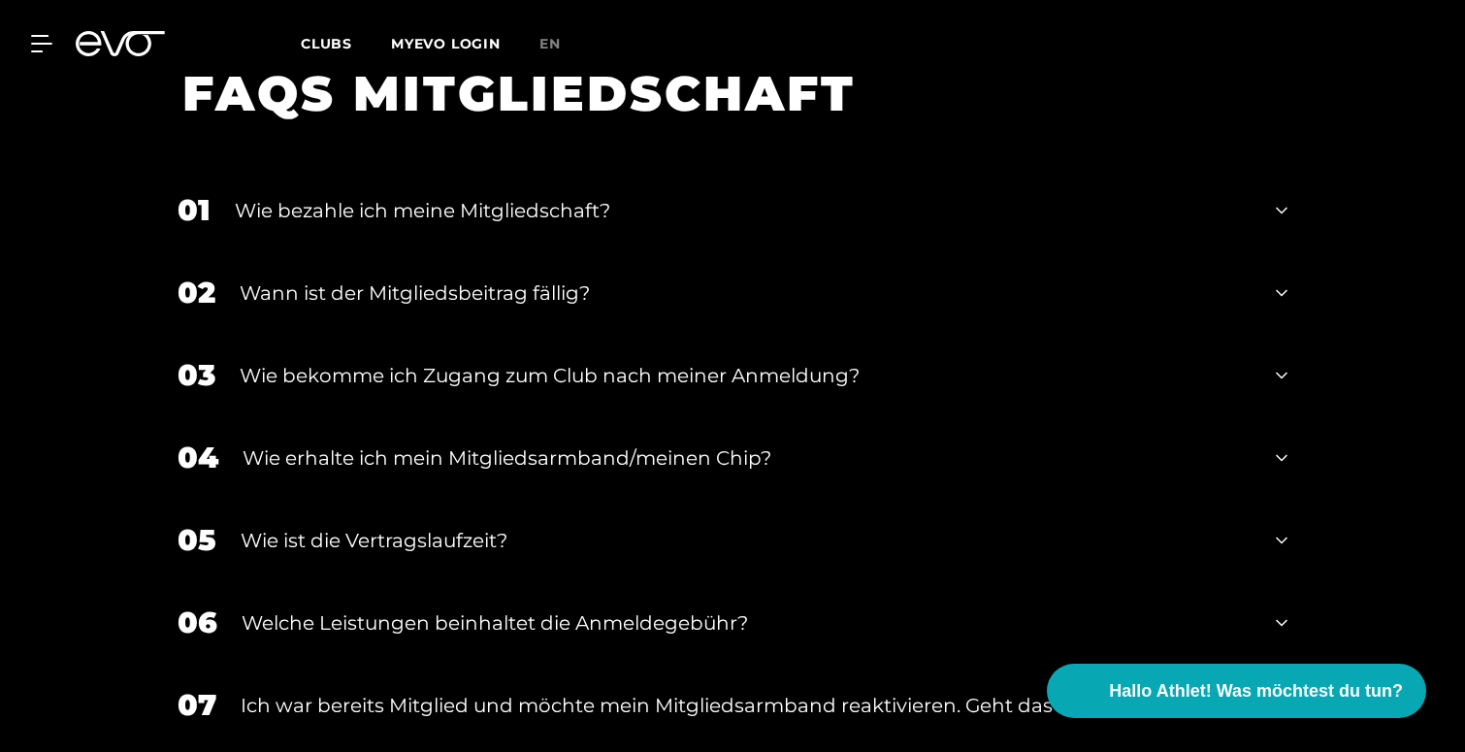
click at [368, 278] on div "Wann ist der Mitgliedsbeitrag fällig?" at bounding box center [746, 292] width 1012 height 29
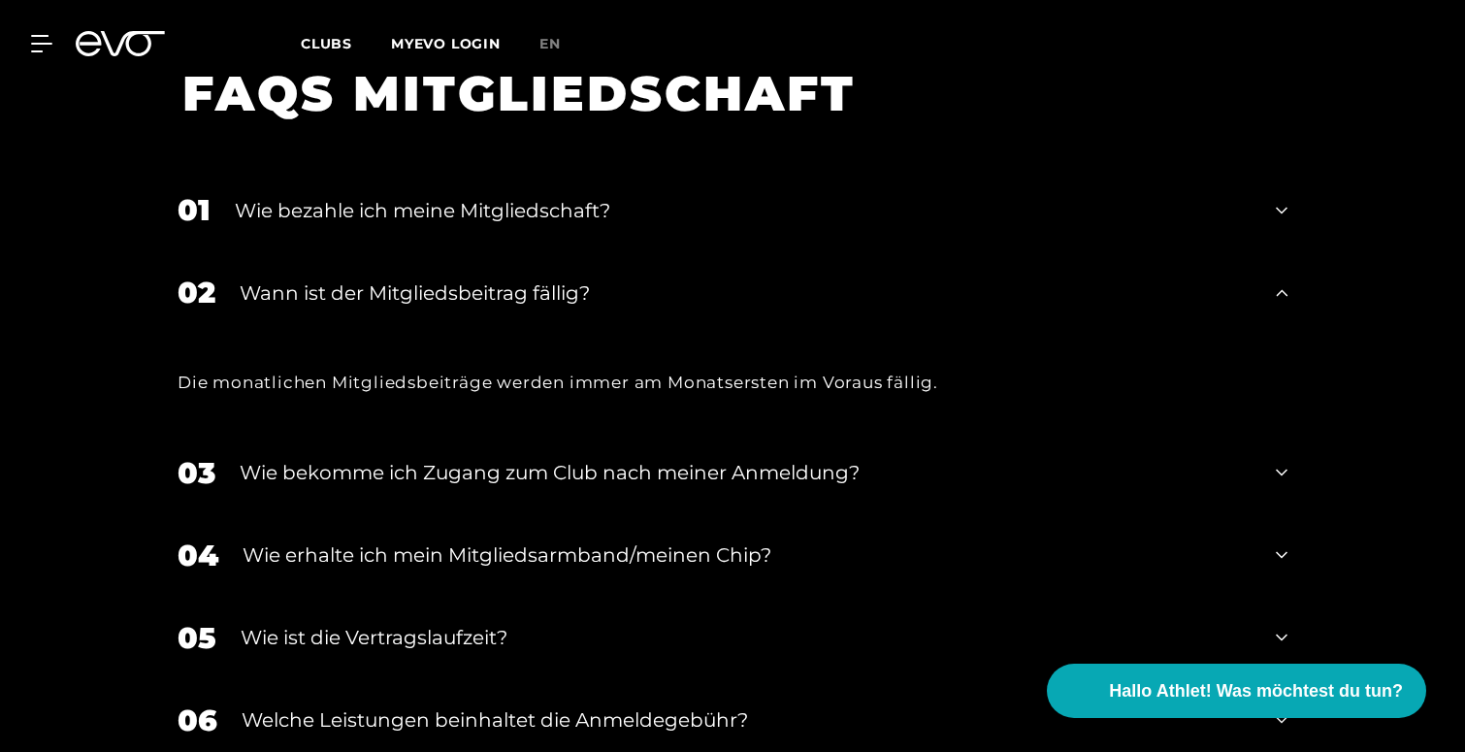
click at [368, 278] on div "Wann ist der Mitgliedsbeitrag fällig?" at bounding box center [746, 292] width 1012 height 29
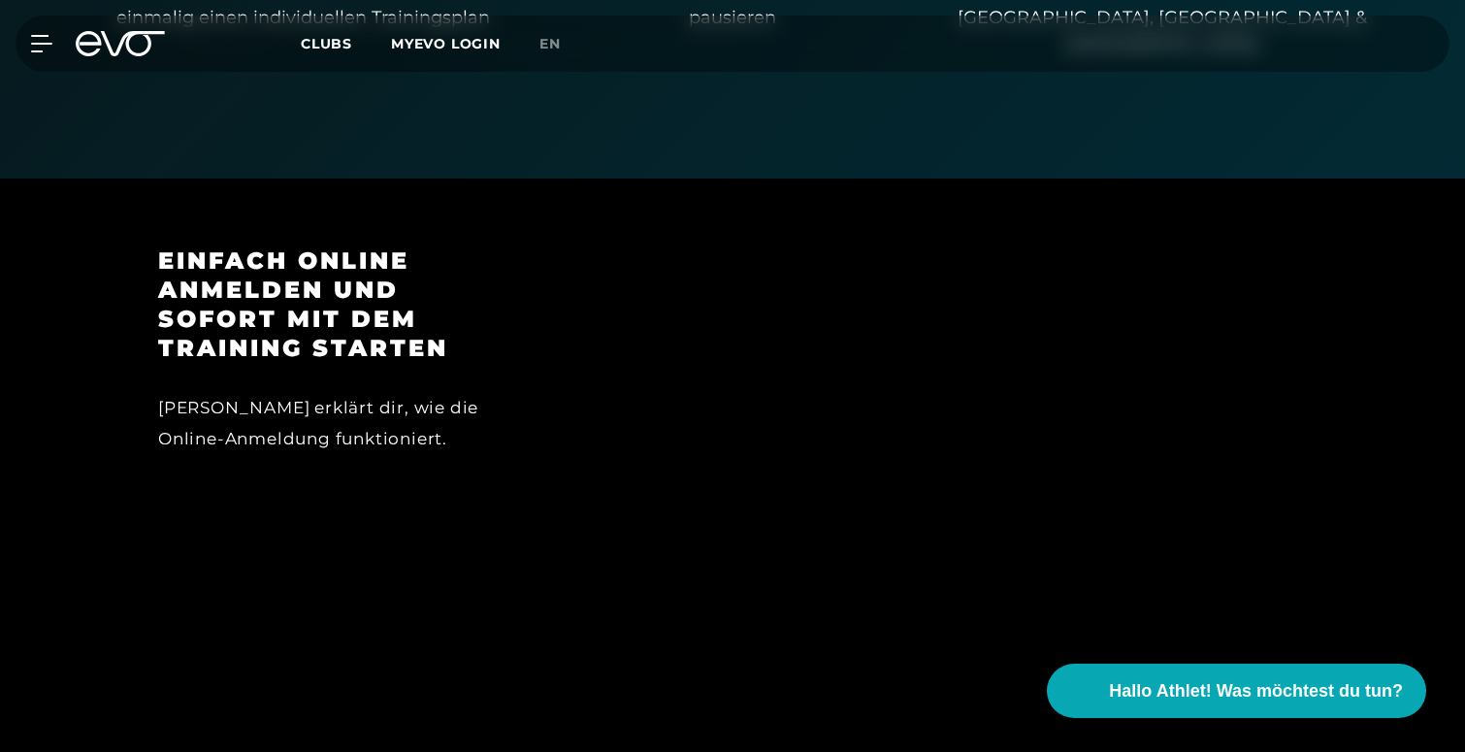
scroll to position [1474, 0]
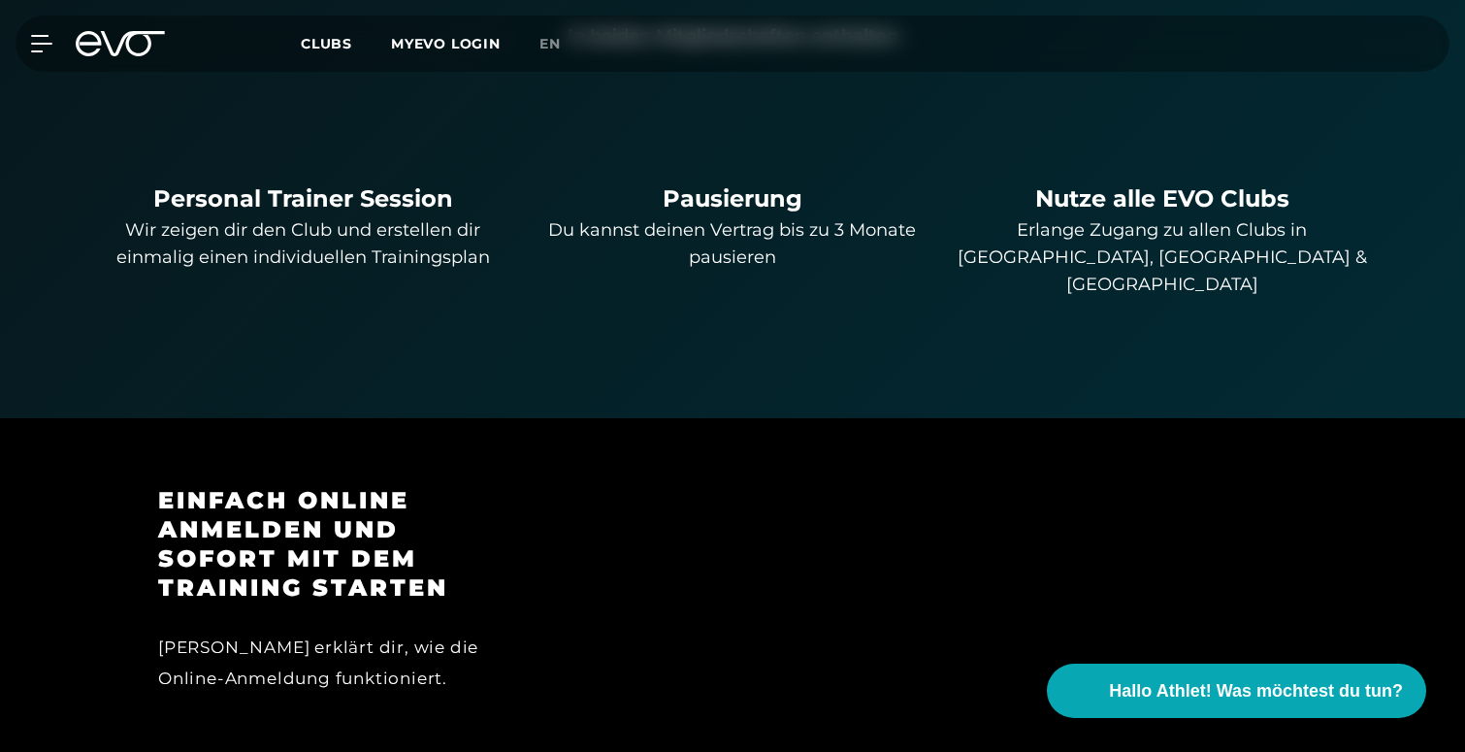
click at [64, 58] on div "MyEVO Login Über EVO Mitgliedschaften Probetraining TAGESPASS EVO Studios [GEOG…" at bounding box center [732, 44] width 1457 height 56
click at [41, 54] on div "MyEVO Login Über EVO Mitgliedschaften Probetraining TAGESPASS EVO Studios [GEOG…" at bounding box center [732, 44] width 1457 height 56
click at [41, 39] on icon at bounding box center [45, 43] width 28 height 17
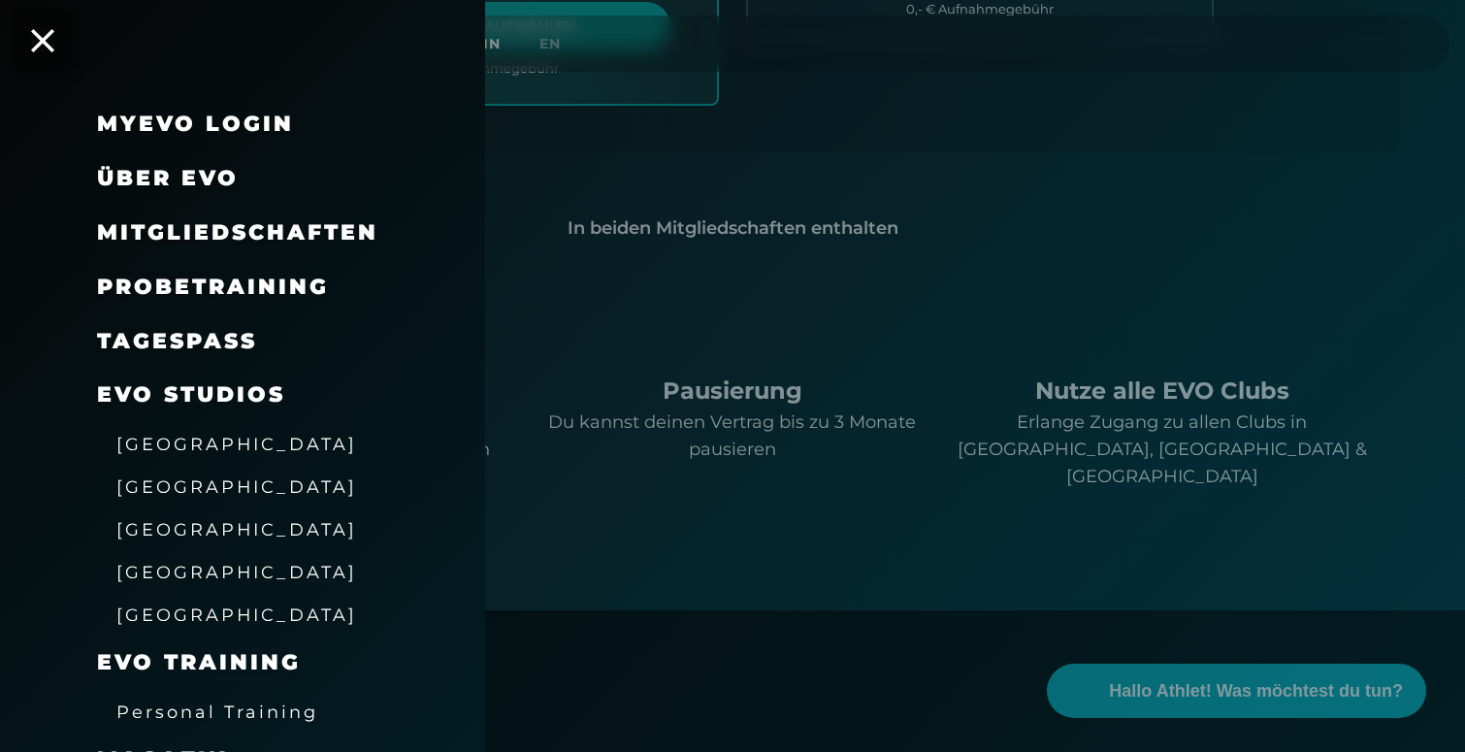
scroll to position [0, 0]
click at [173, 334] on link "TAGESPASS" at bounding box center [177, 341] width 160 height 26
